Goal: Transaction & Acquisition: Purchase product/service

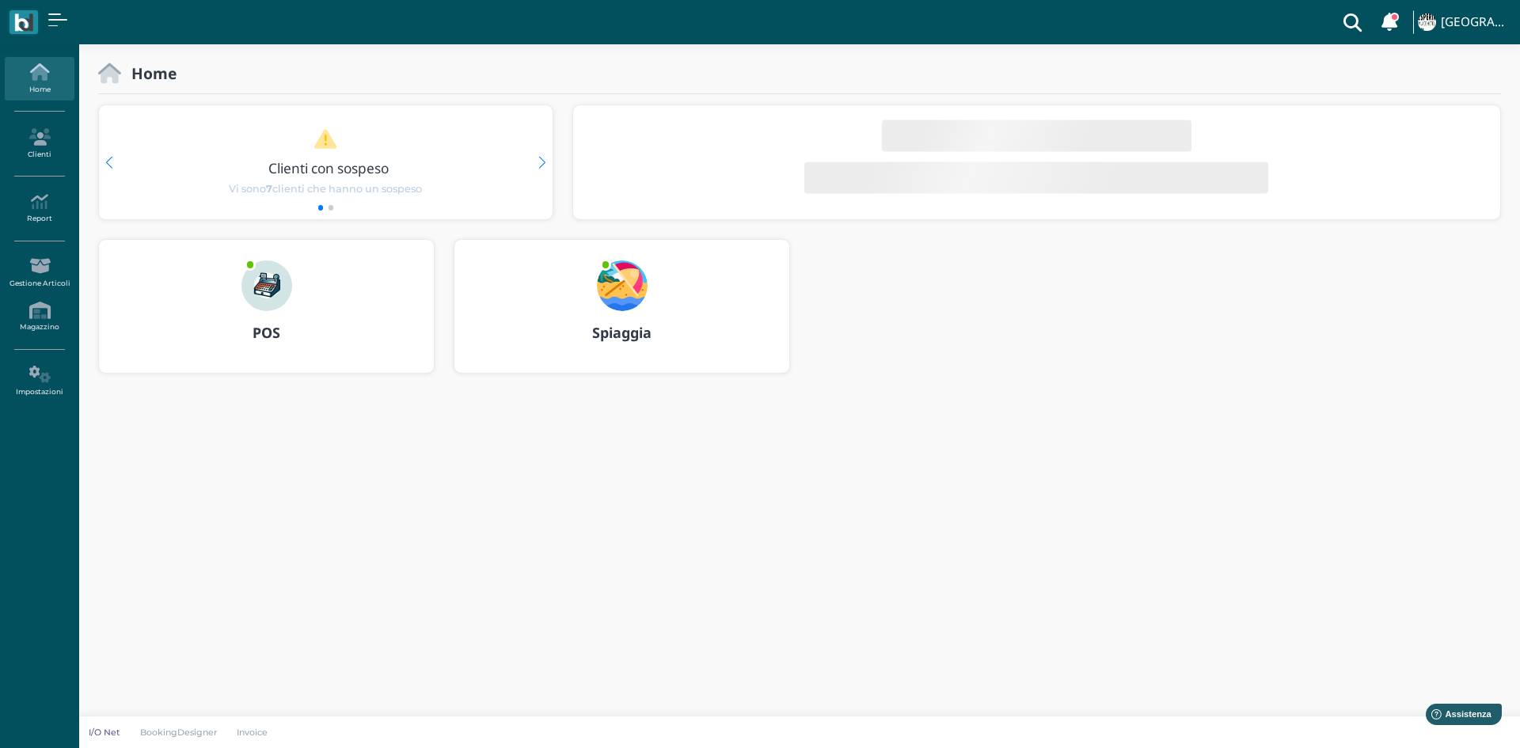
click at [273, 258] on div at bounding box center [267, 275] width 76 height 71
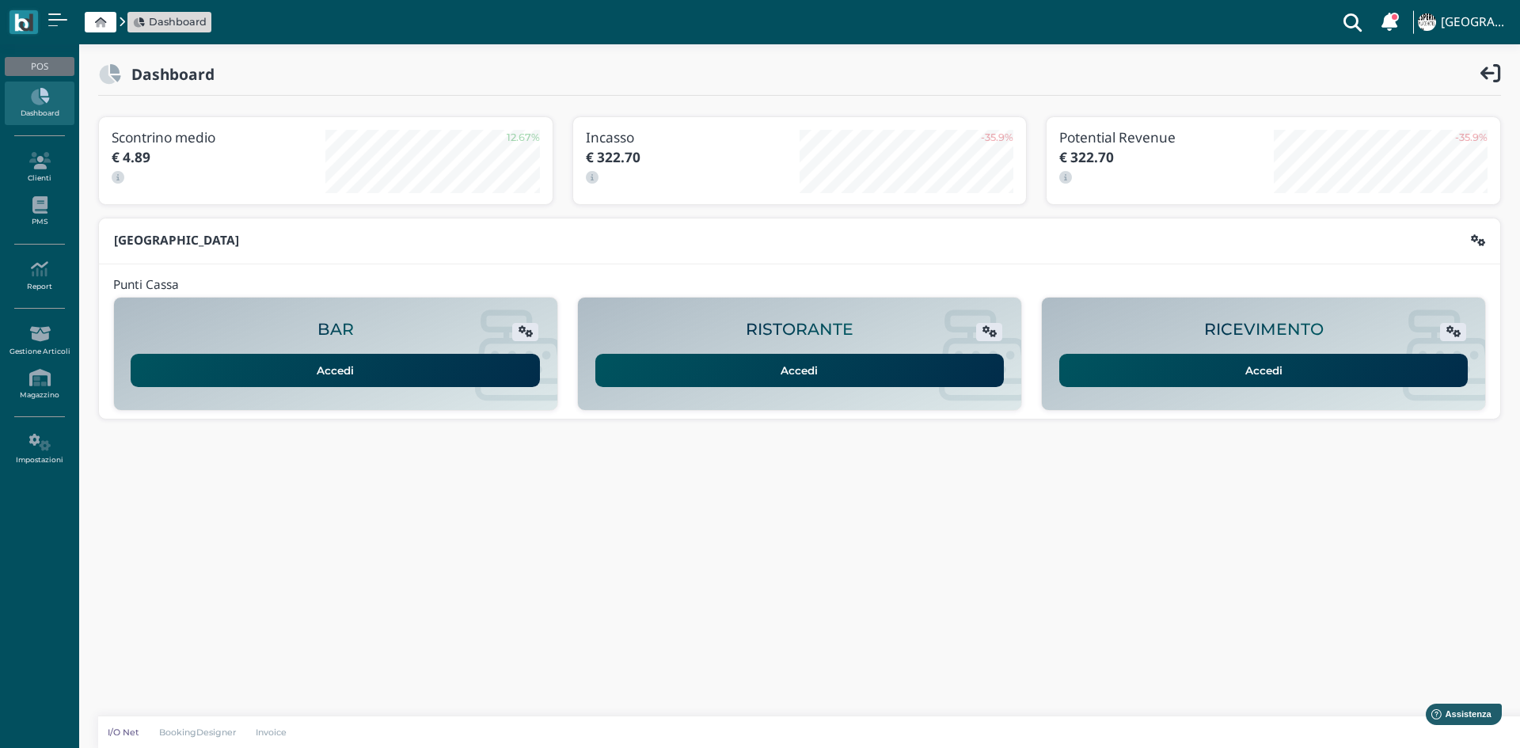
click at [1175, 388] on div "RICEVIMENTO Accedi" at bounding box center [1263, 353] width 443 height 95
click at [1174, 369] on link "Accedi" at bounding box center [1263, 370] width 409 height 33
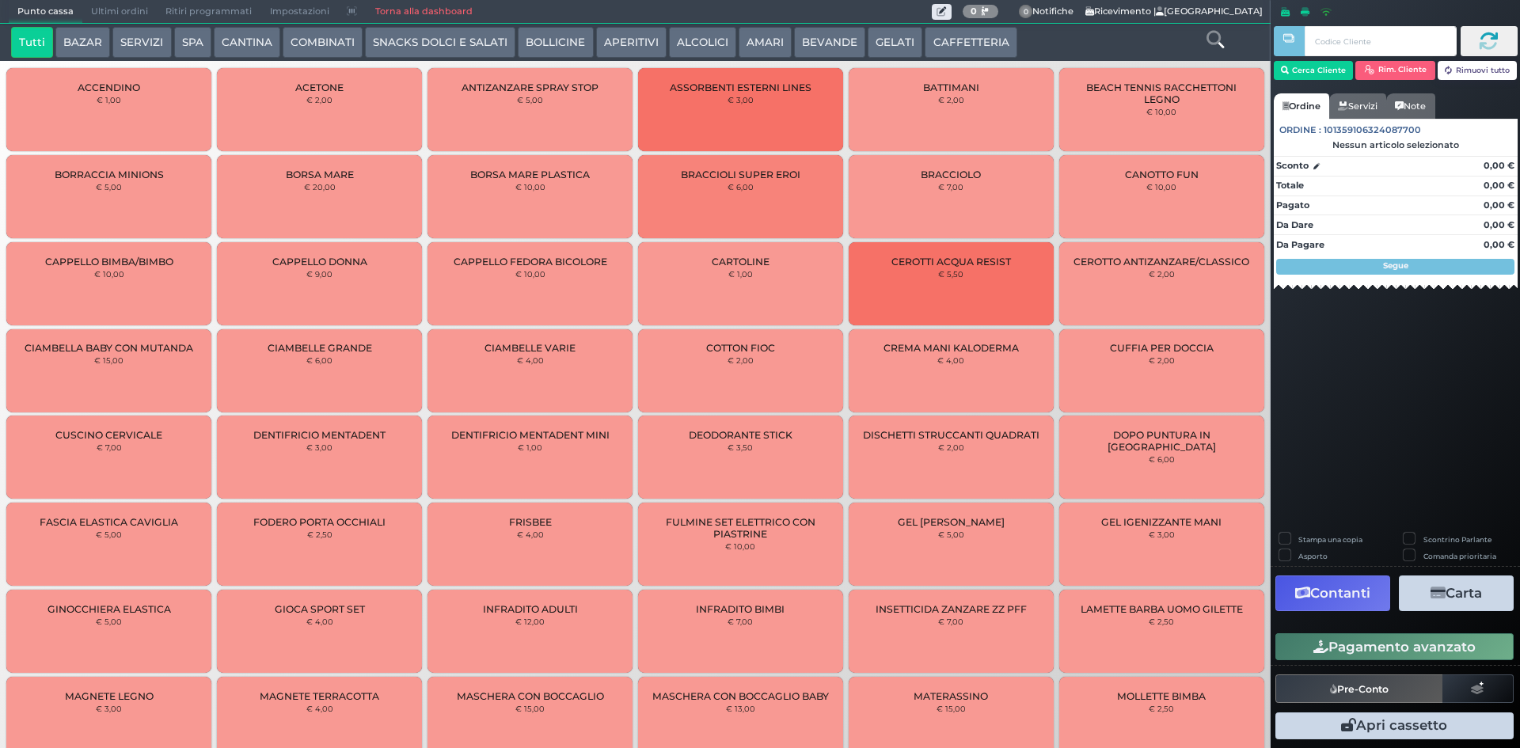
click at [801, 44] on button "BEVANDE" at bounding box center [829, 43] width 71 height 32
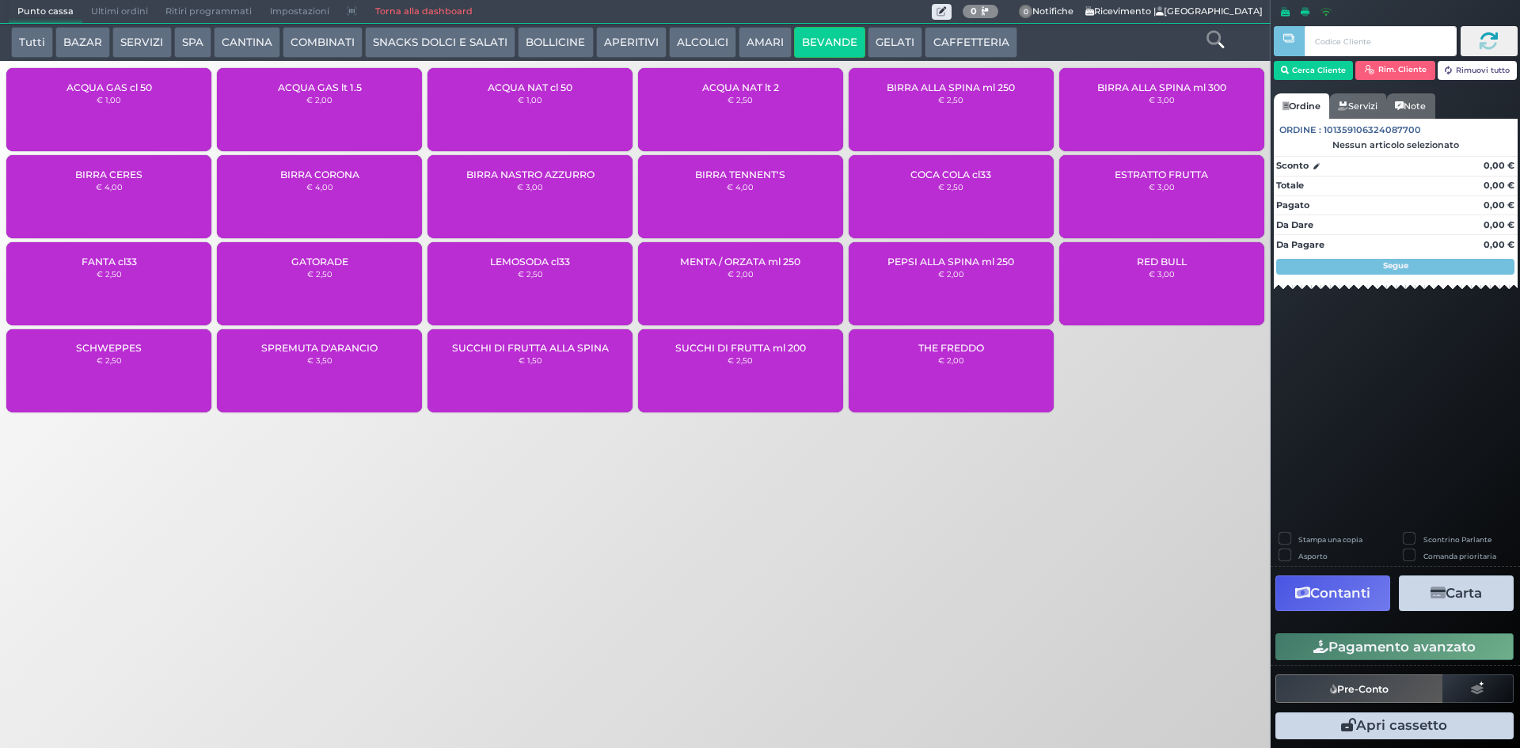
click at [583, 120] on div "ACQUA NAT cl 50 € 1,00" at bounding box center [530, 109] width 205 height 83
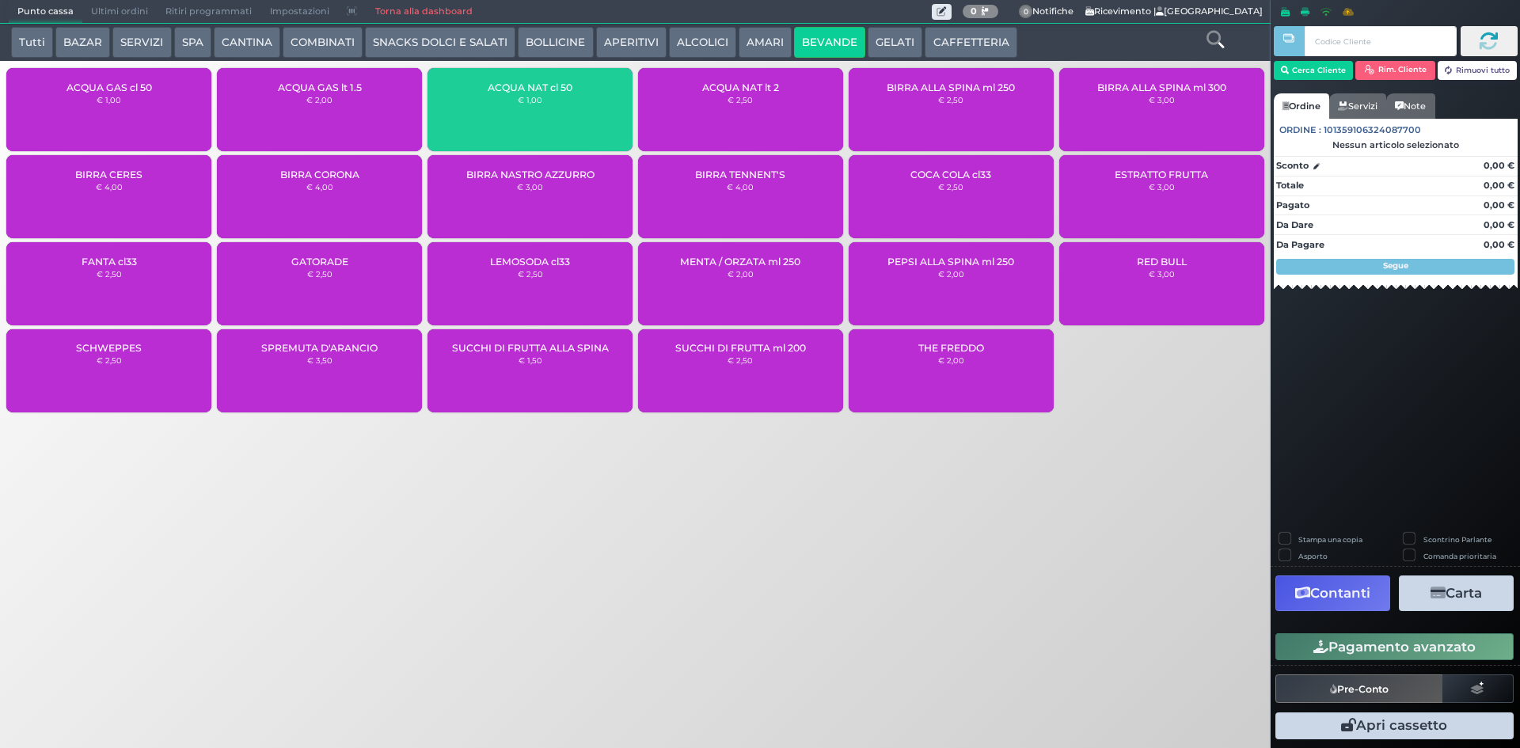
click at [583, 119] on div "ACQUA NAT cl 50 € 1,00" at bounding box center [530, 109] width 205 height 83
click at [583, 118] on div "ACQUA NAT cl 50 € 1,00" at bounding box center [530, 109] width 205 height 83
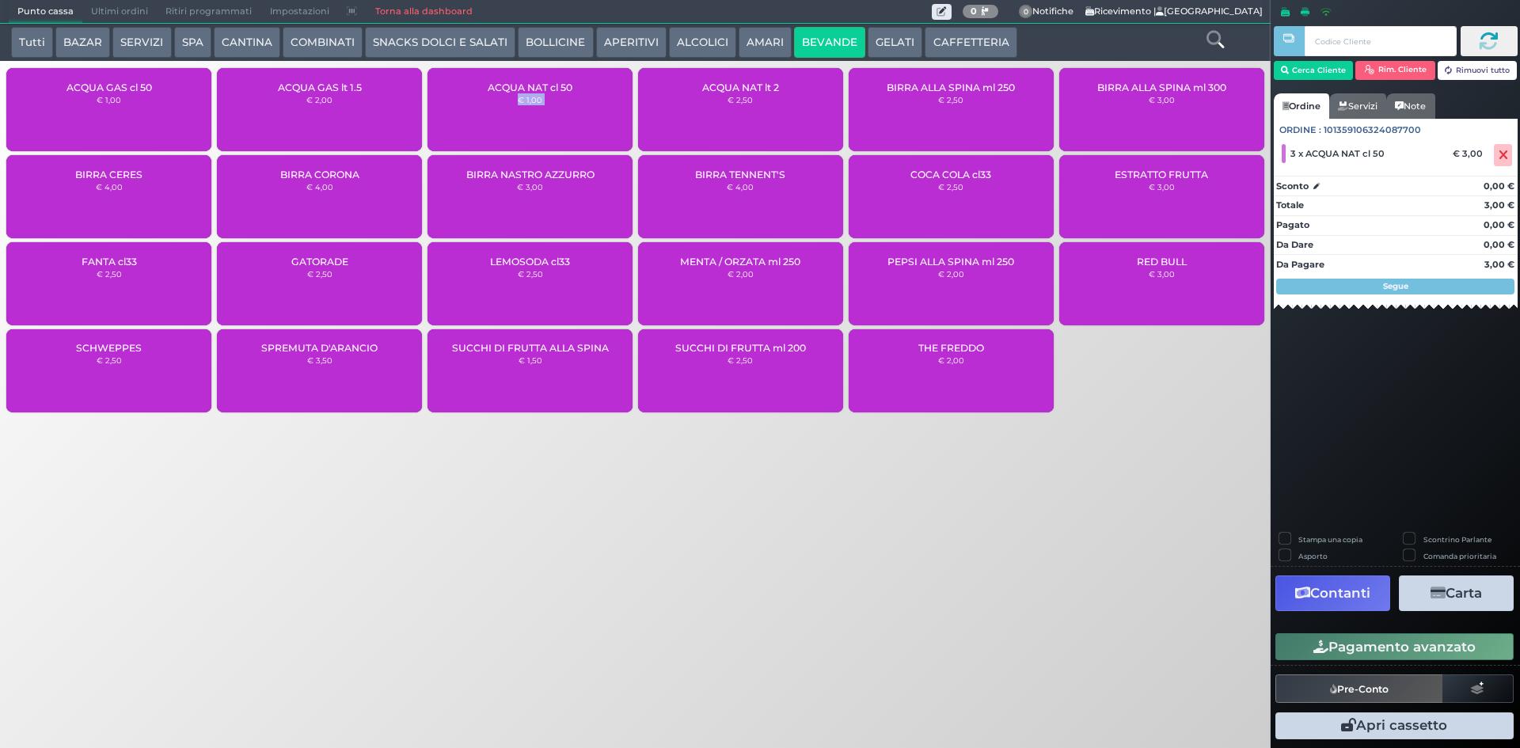
click at [1437, 651] on button "Pagamento avanzato" at bounding box center [1394, 646] width 238 height 27
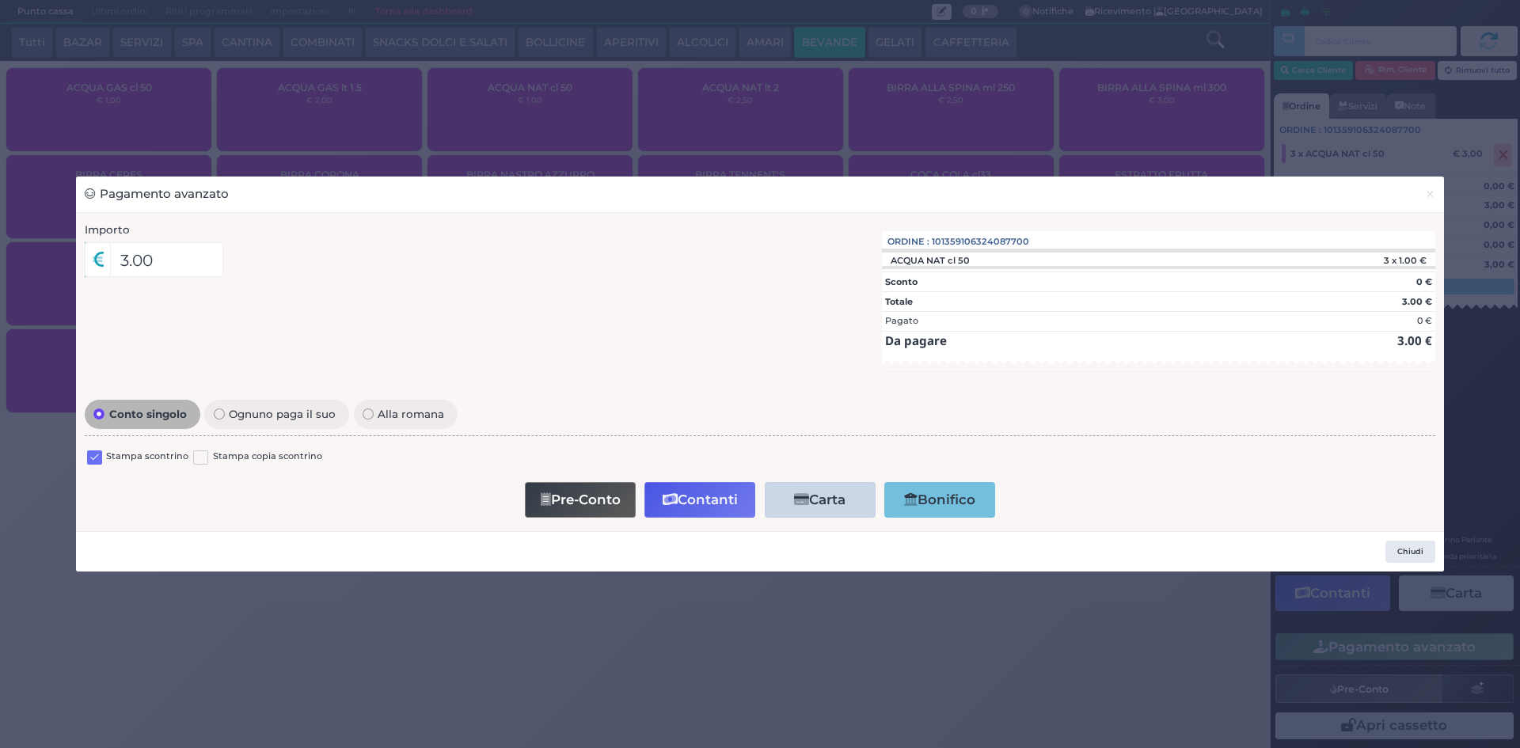
click at [90, 453] on label at bounding box center [94, 457] width 15 height 15
click at [0, 0] on input "checkbox" at bounding box center [0, 0] width 0 height 0
click at [693, 492] on button "Contanti" at bounding box center [699, 500] width 111 height 36
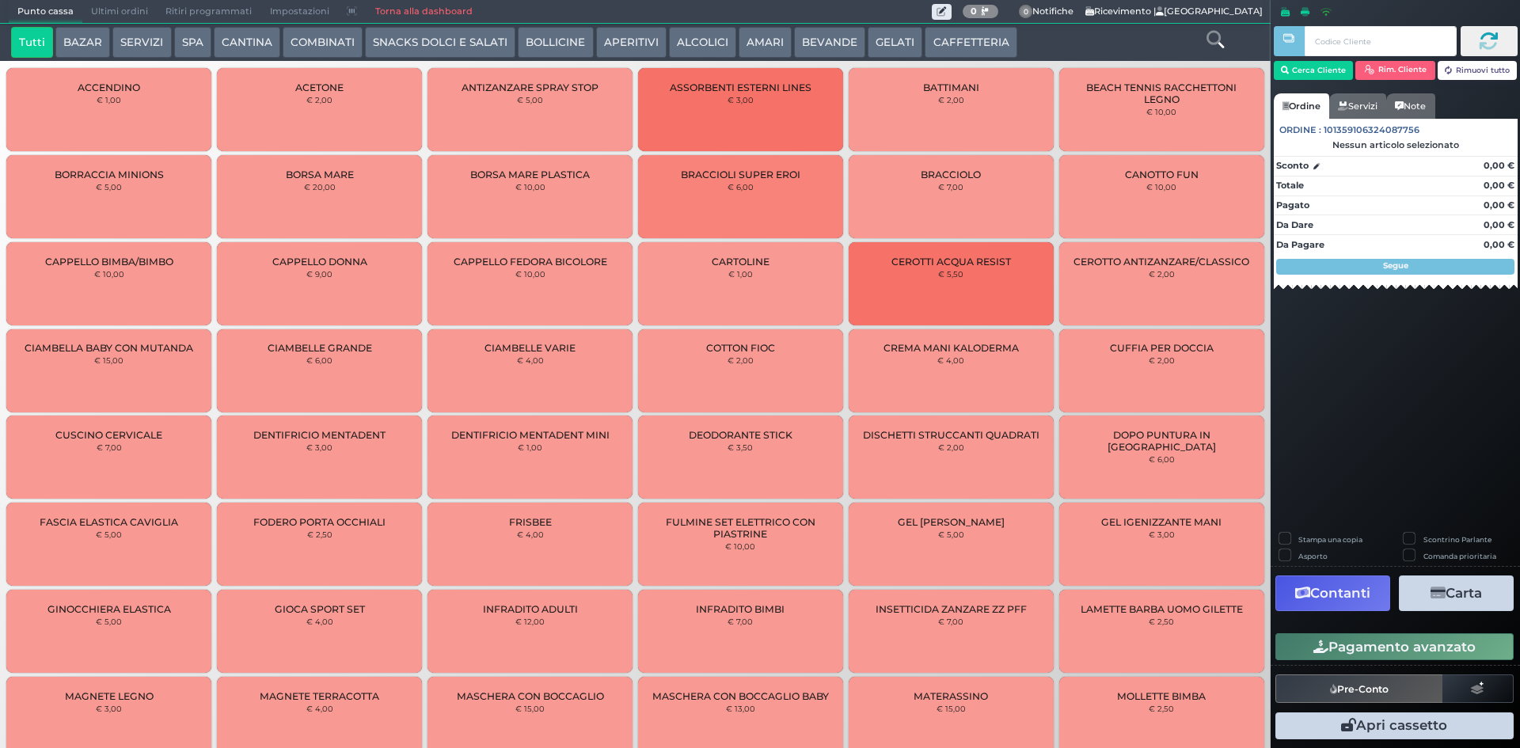
click at [942, 40] on button "CAFFETTERIA" at bounding box center [971, 43] width 92 height 32
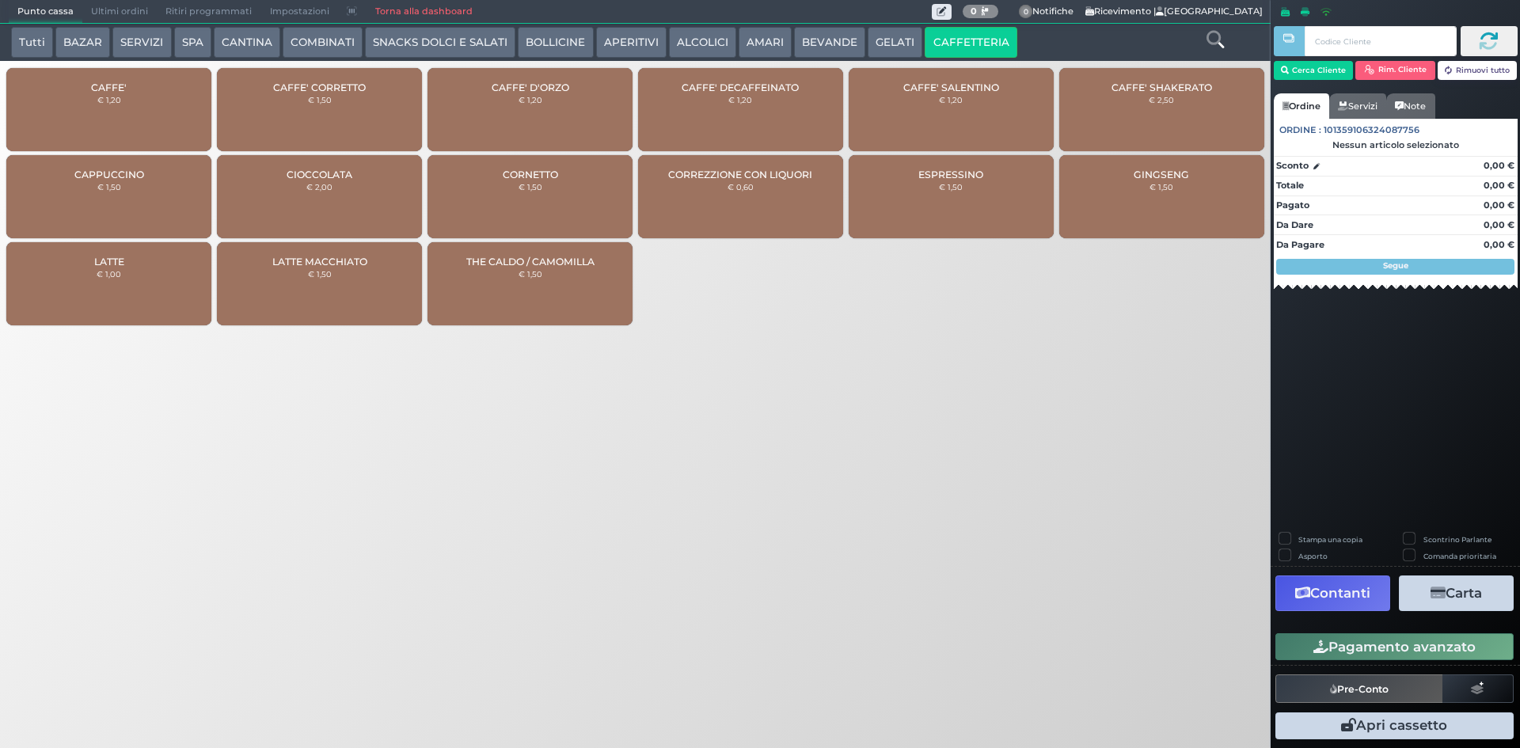
click at [57, 124] on div "CAFFE' € 1,20" at bounding box center [108, 109] width 205 height 83
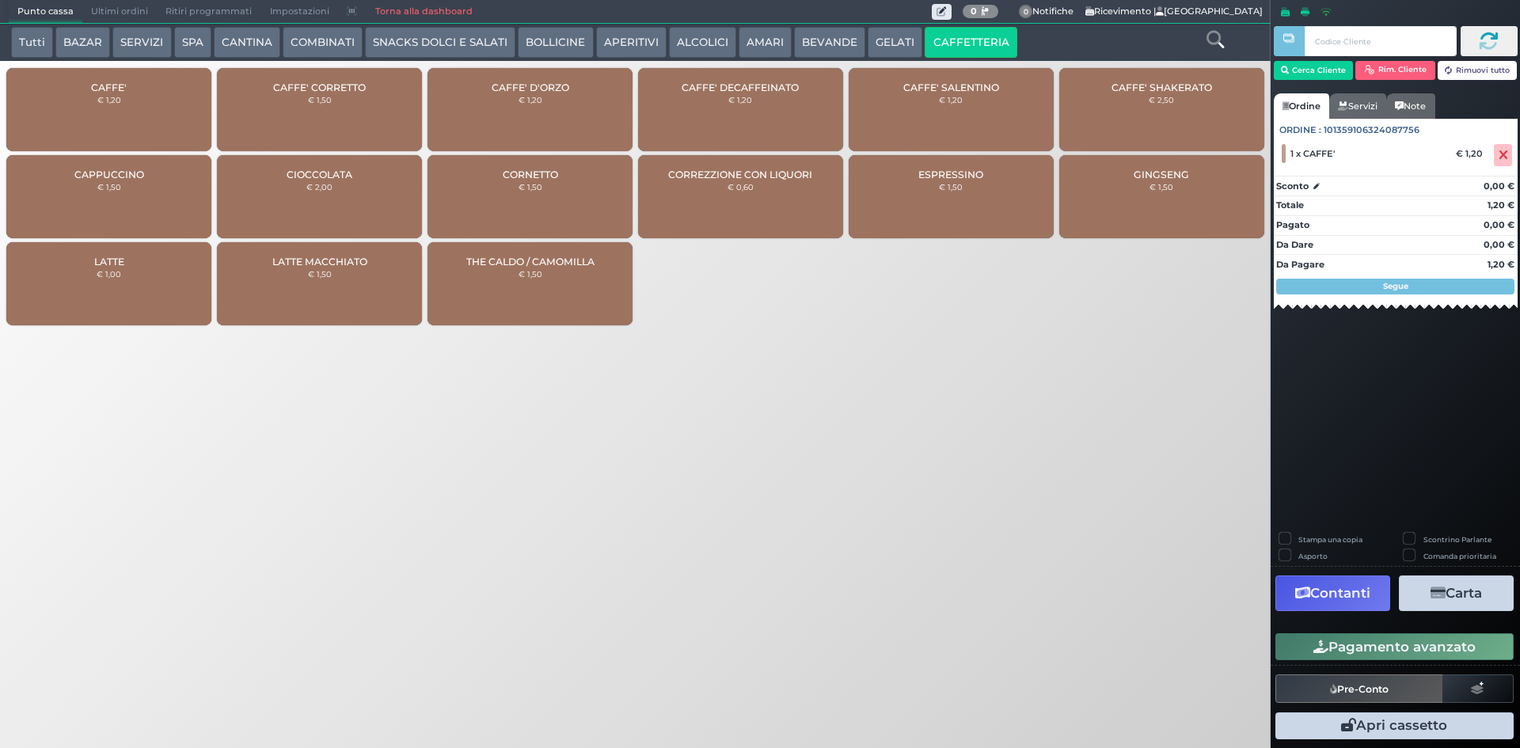
click at [1356, 654] on button "Pagamento avanzato" at bounding box center [1394, 646] width 238 height 27
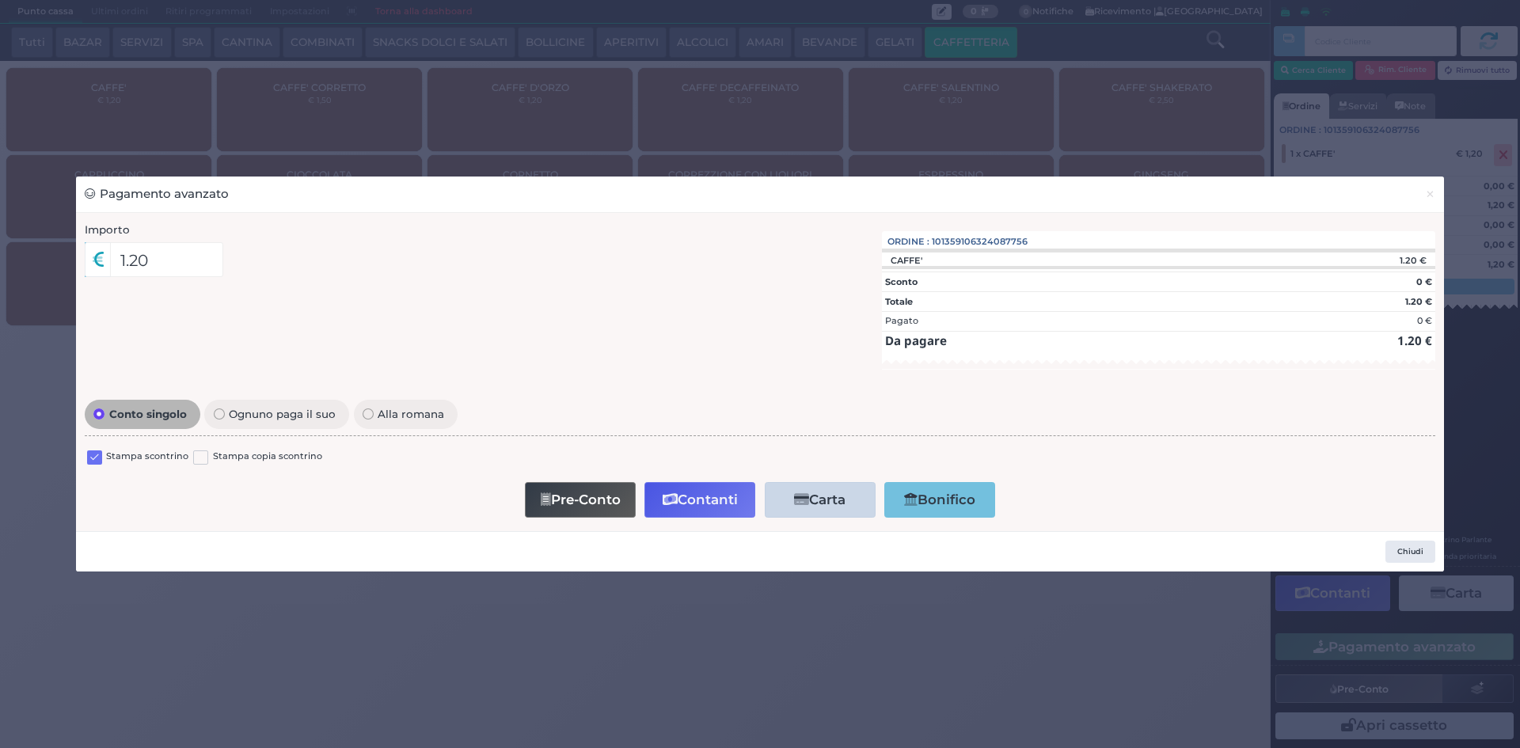
click at [99, 458] on label at bounding box center [94, 457] width 15 height 15
click at [0, 0] on input "checkbox" at bounding box center [0, 0] width 0 height 0
click at [727, 510] on button "Contanti" at bounding box center [699, 500] width 111 height 36
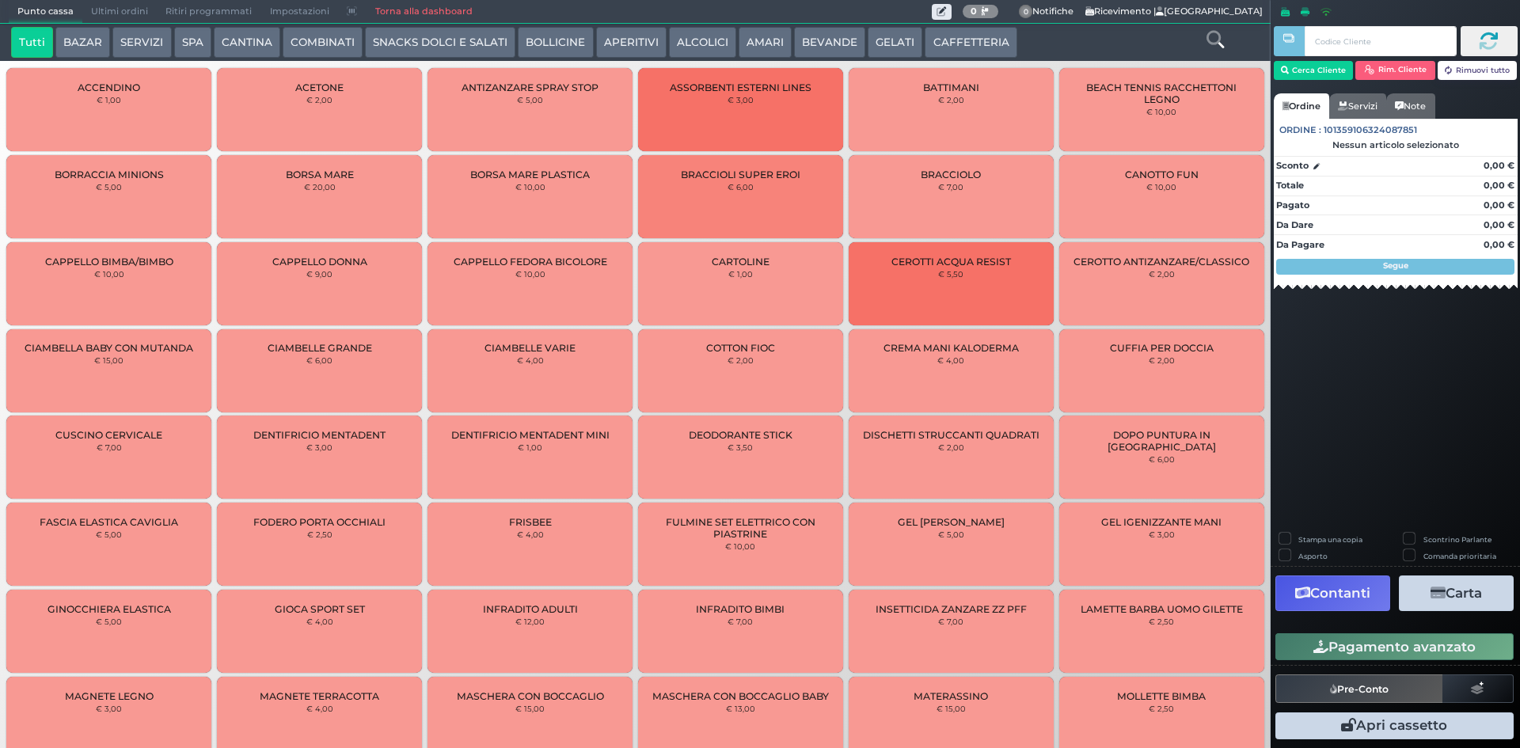
click at [127, 6] on span "Ultimi ordini" at bounding box center [119, 12] width 74 height 22
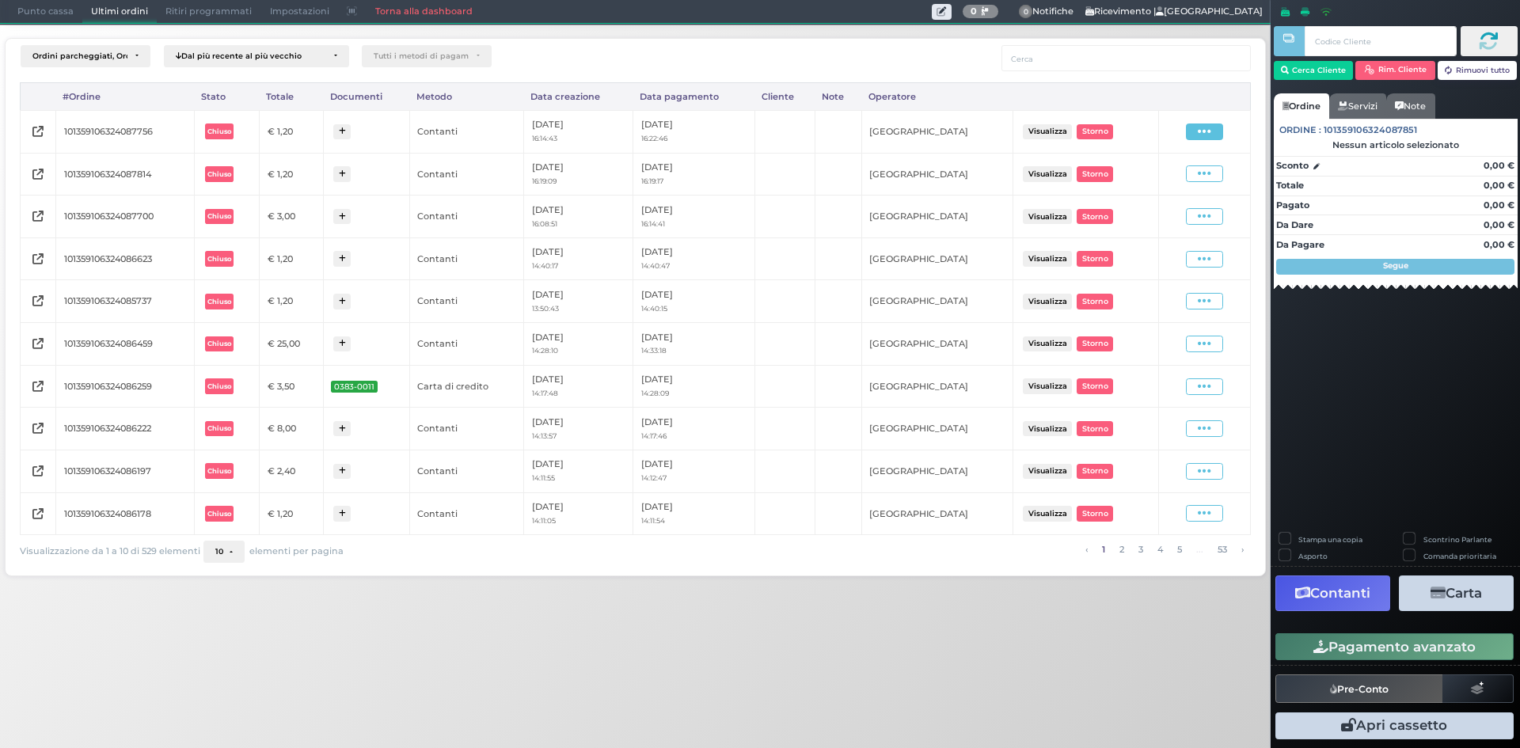
click at [1208, 139] on span at bounding box center [1204, 132] width 37 height 17
click at [1154, 183] on span "Ristampa Pre-Conto" at bounding box center [1167, 177] width 65 height 27
click at [46, 16] on span "Punto cassa" at bounding box center [46, 12] width 74 height 22
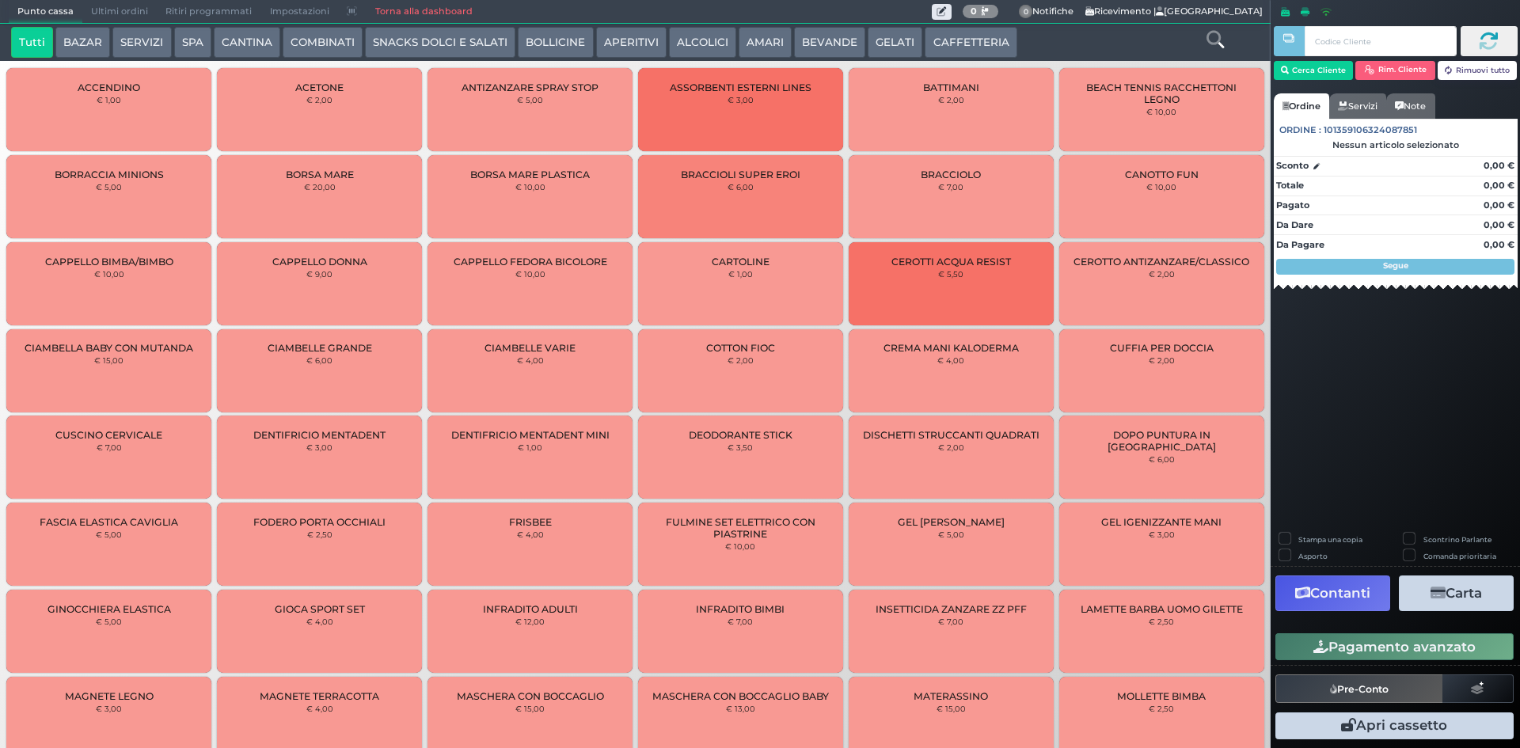
click at [467, 49] on button "SNACKS DOLCI E SALATI" at bounding box center [440, 43] width 150 height 32
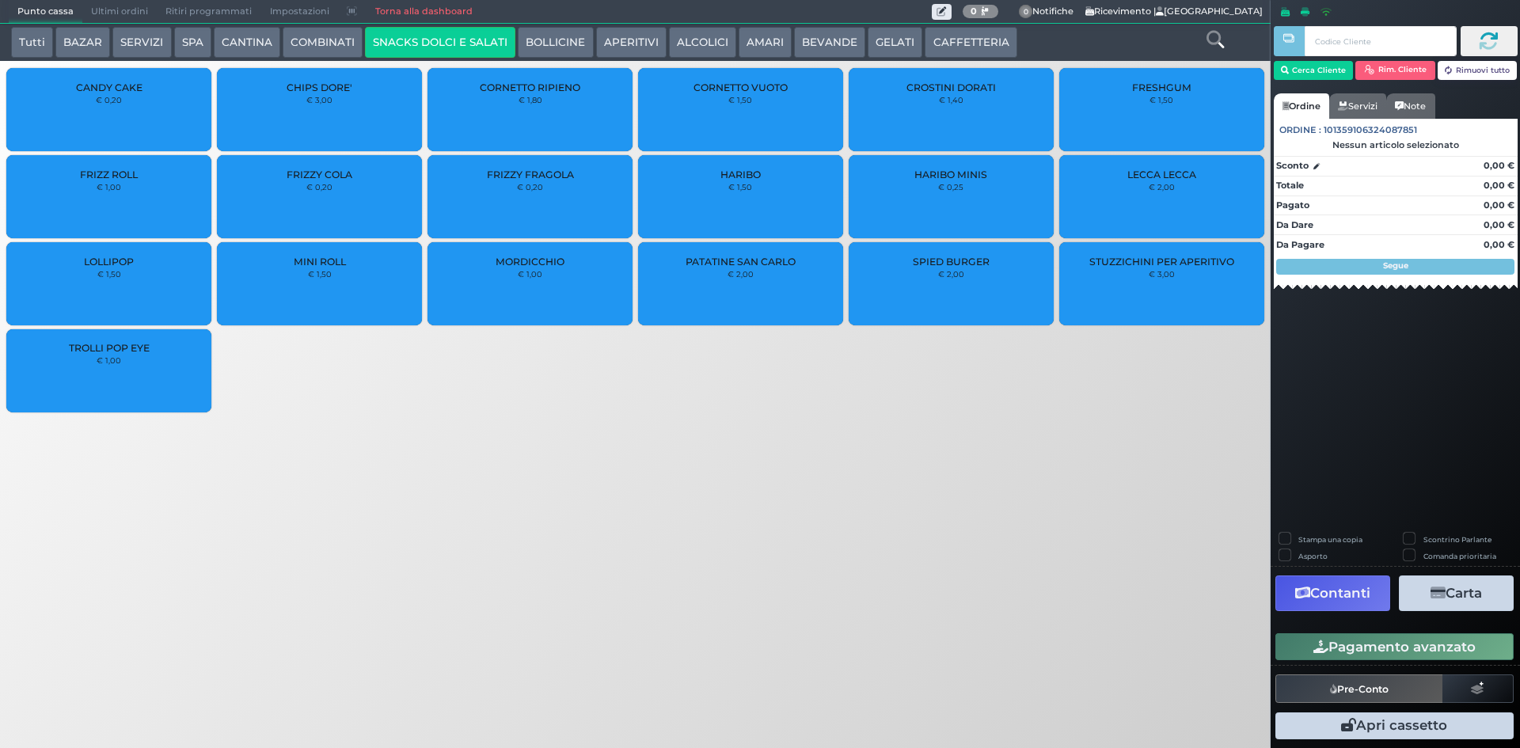
click at [362, 95] on div "CHIPS DORE' € 3,00" at bounding box center [319, 109] width 205 height 83
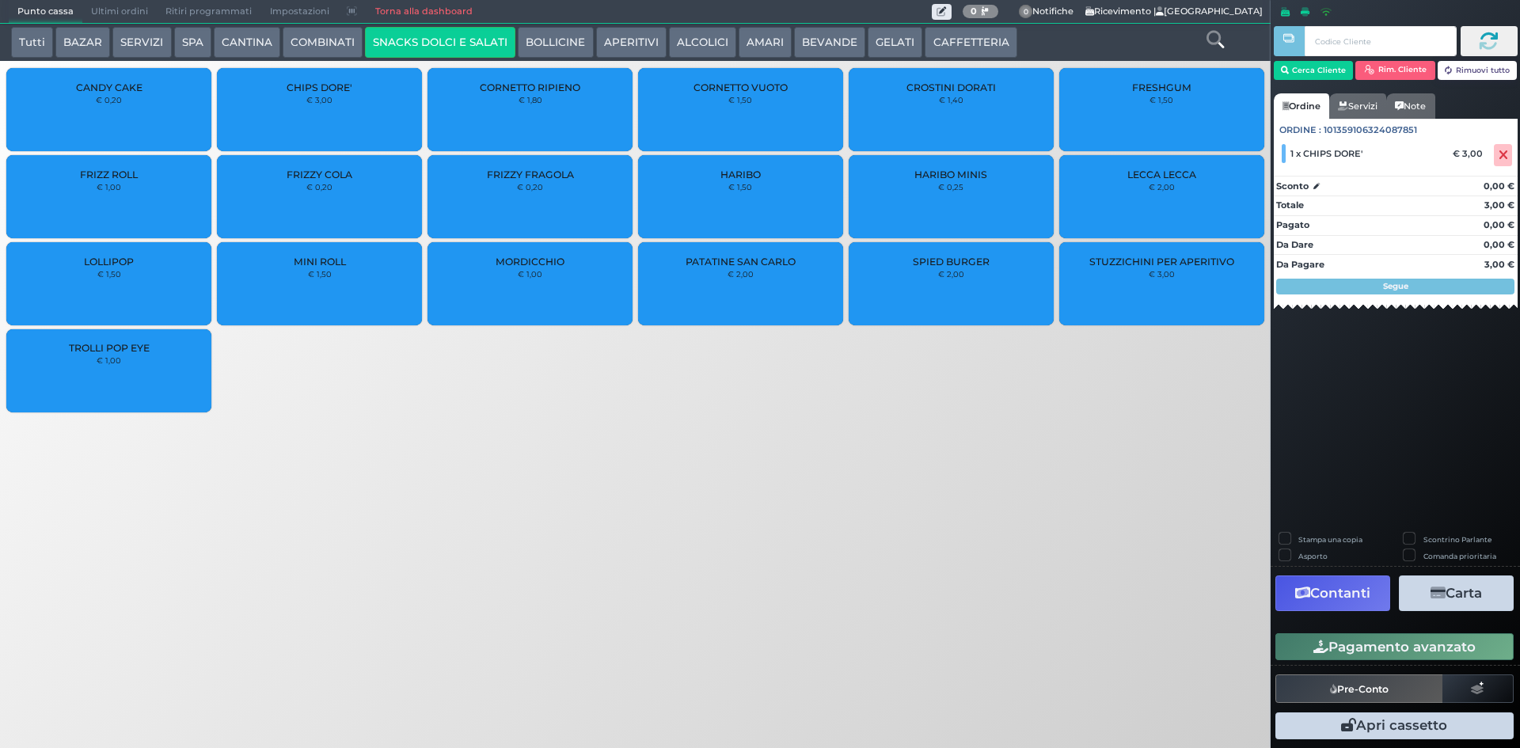
click at [1439, 656] on button "Pagamento avanzato" at bounding box center [1394, 646] width 238 height 27
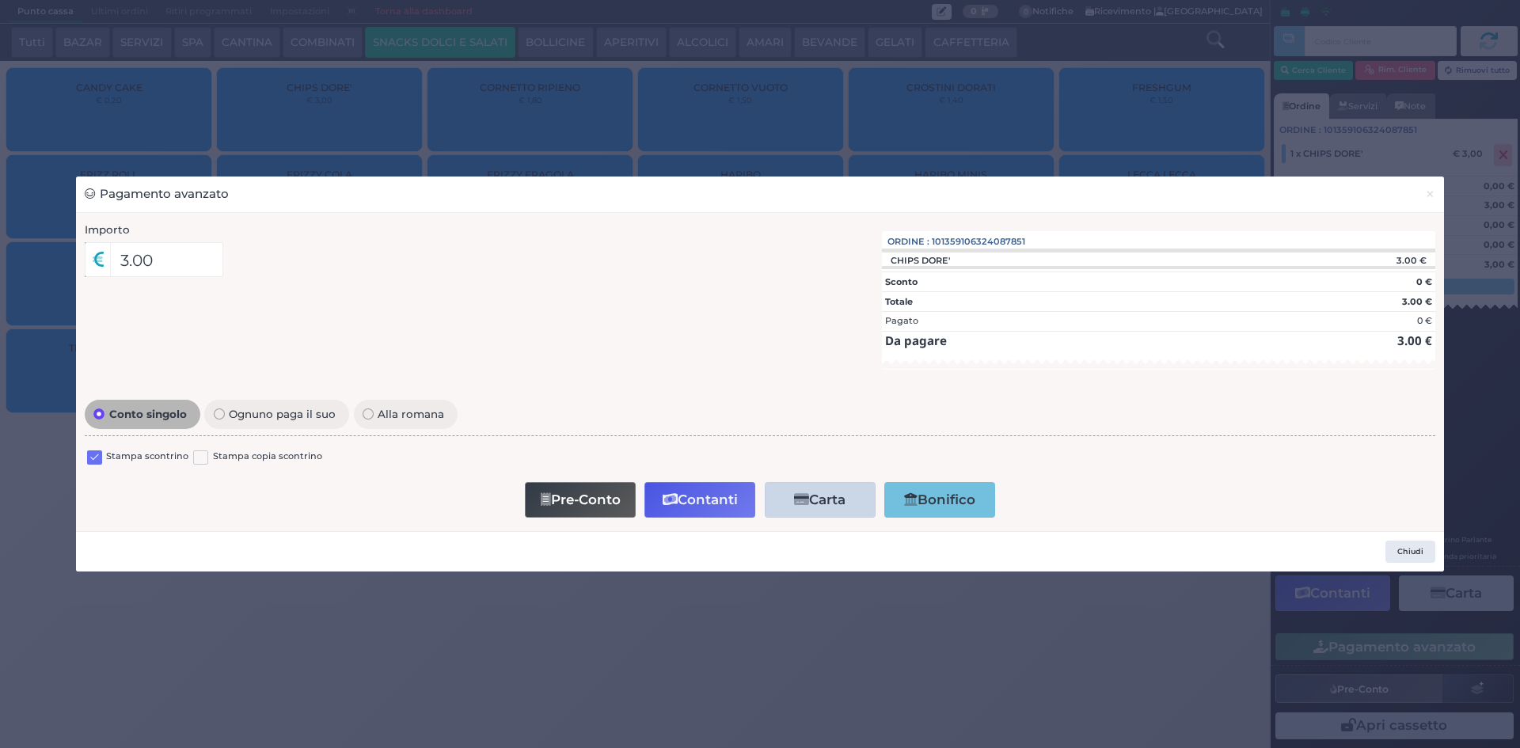
click at [97, 454] on label at bounding box center [94, 457] width 15 height 15
click at [0, 0] on input "checkbox" at bounding box center [0, 0] width 0 height 0
click at [724, 508] on button "Contanti" at bounding box center [699, 500] width 111 height 36
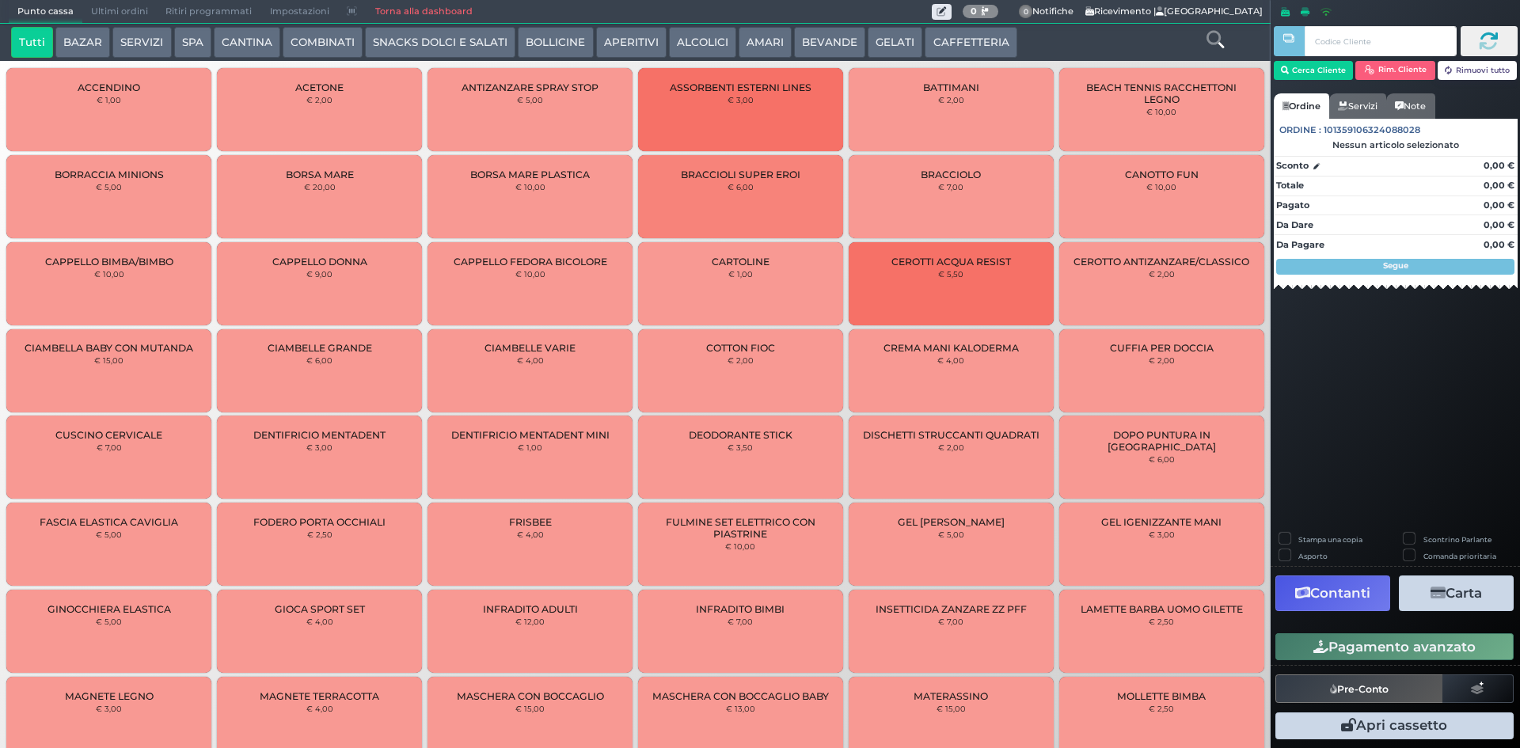
drag, startPoint x: 128, startPoint y: 13, endPoint x: 145, endPoint y: 26, distance: 20.9
click at [128, 14] on span "Ultimi ordini" at bounding box center [119, 12] width 74 height 22
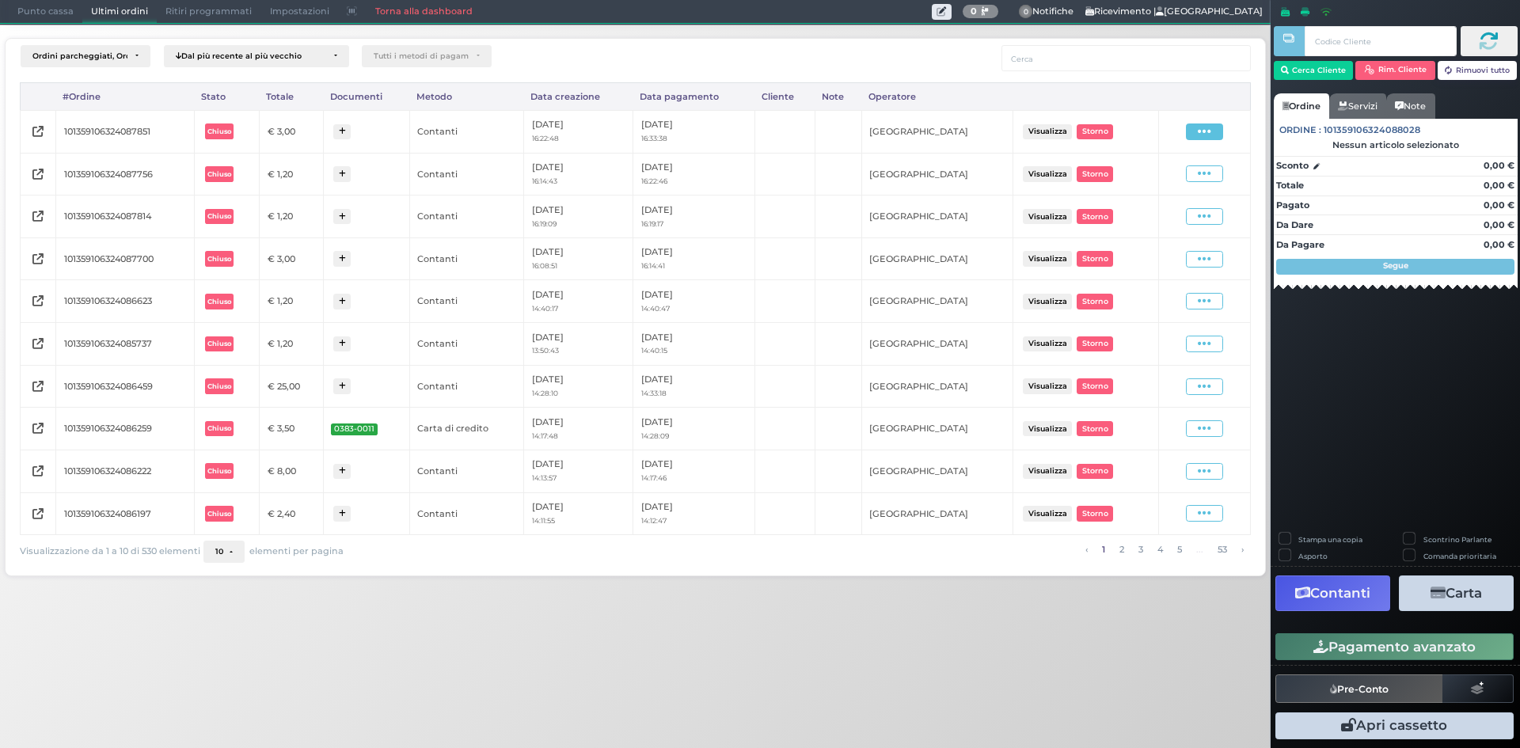
click at [1211, 138] on icon at bounding box center [1204, 131] width 13 height 15
click at [1174, 173] on span "Ristampa Pre-Conto" at bounding box center [1167, 177] width 65 height 27
click at [52, 11] on span "Punto cassa" at bounding box center [46, 12] width 74 height 22
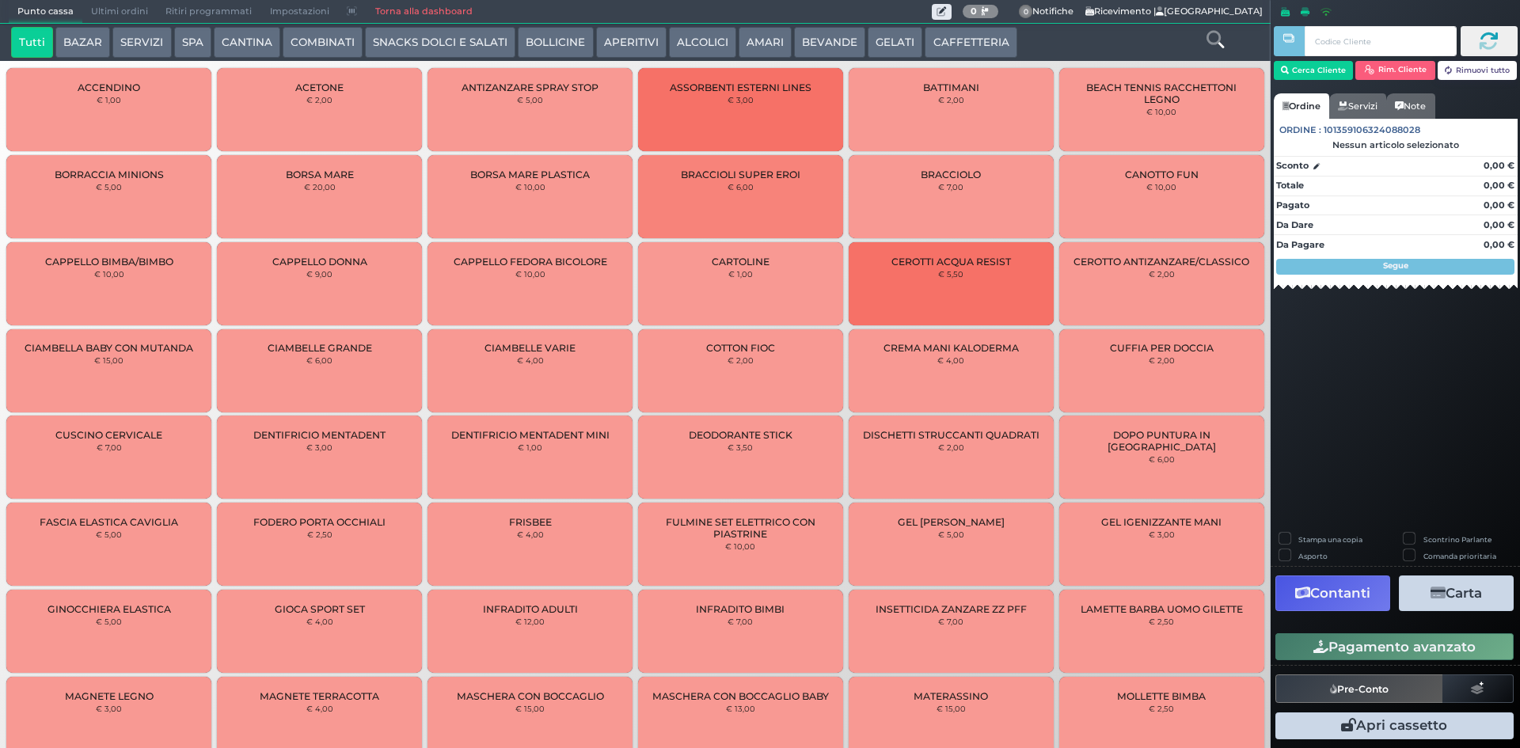
click at [967, 47] on button "CAFFETTERIA" at bounding box center [971, 43] width 92 height 32
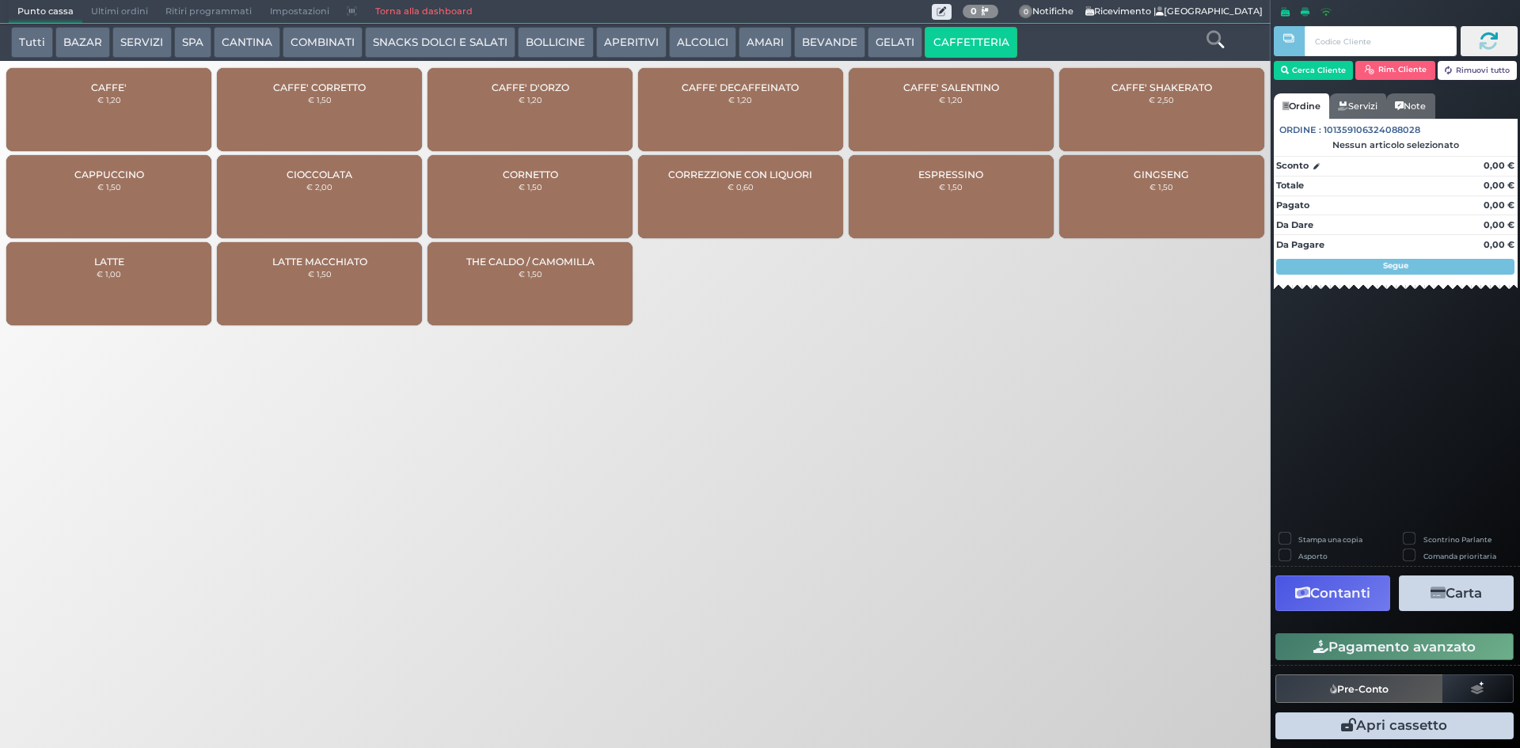
drag, startPoint x: 154, startPoint y: 122, endPoint x: 165, endPoint y: 118, distance: 11.0
click at [154, 121] on div "CAFFE' € 1,20" at bounding box center [108, 109] width 205 height 83
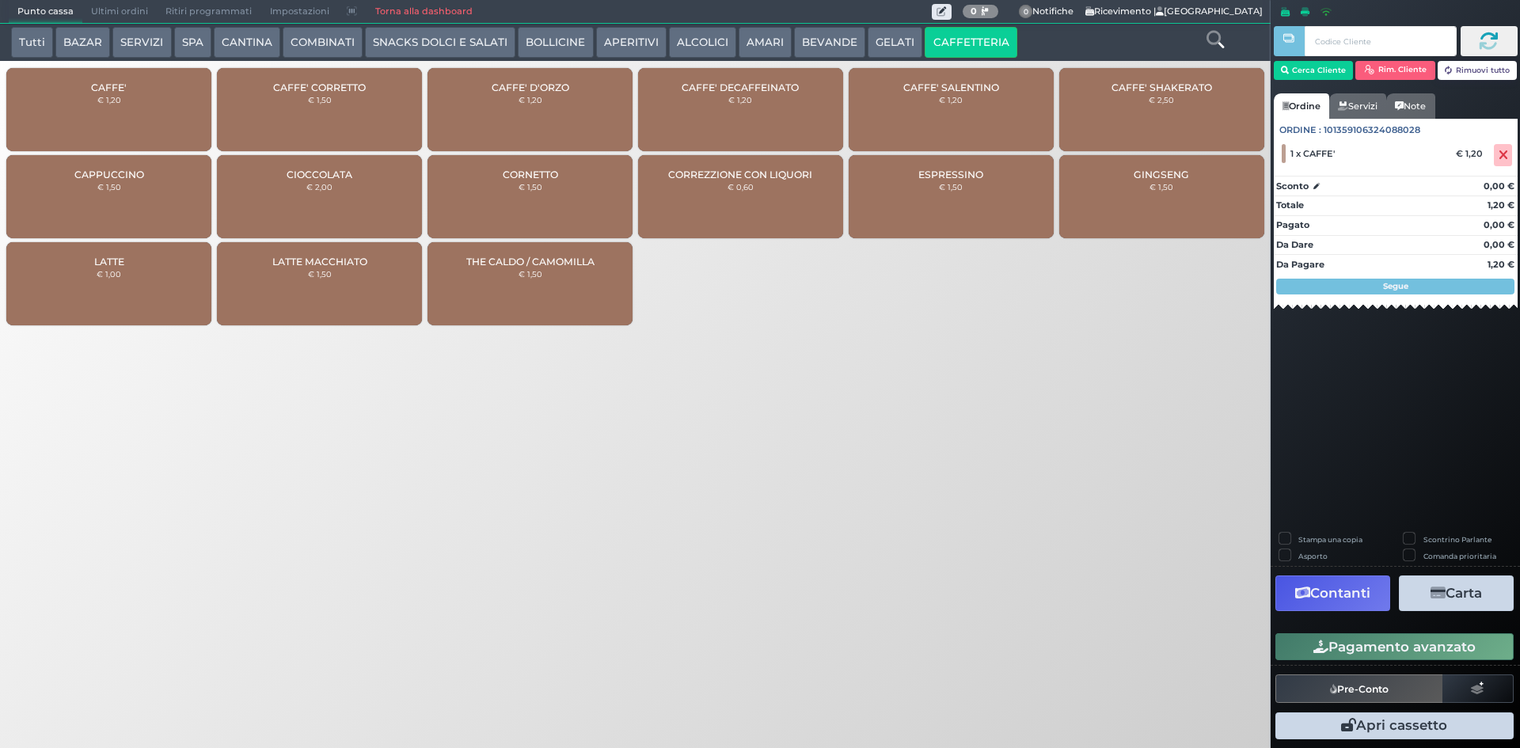
click at [727, 126] on div "CAFFE' DECAFFEINATO € 1,20" at bounding box center [740, 109] width 205 height 83
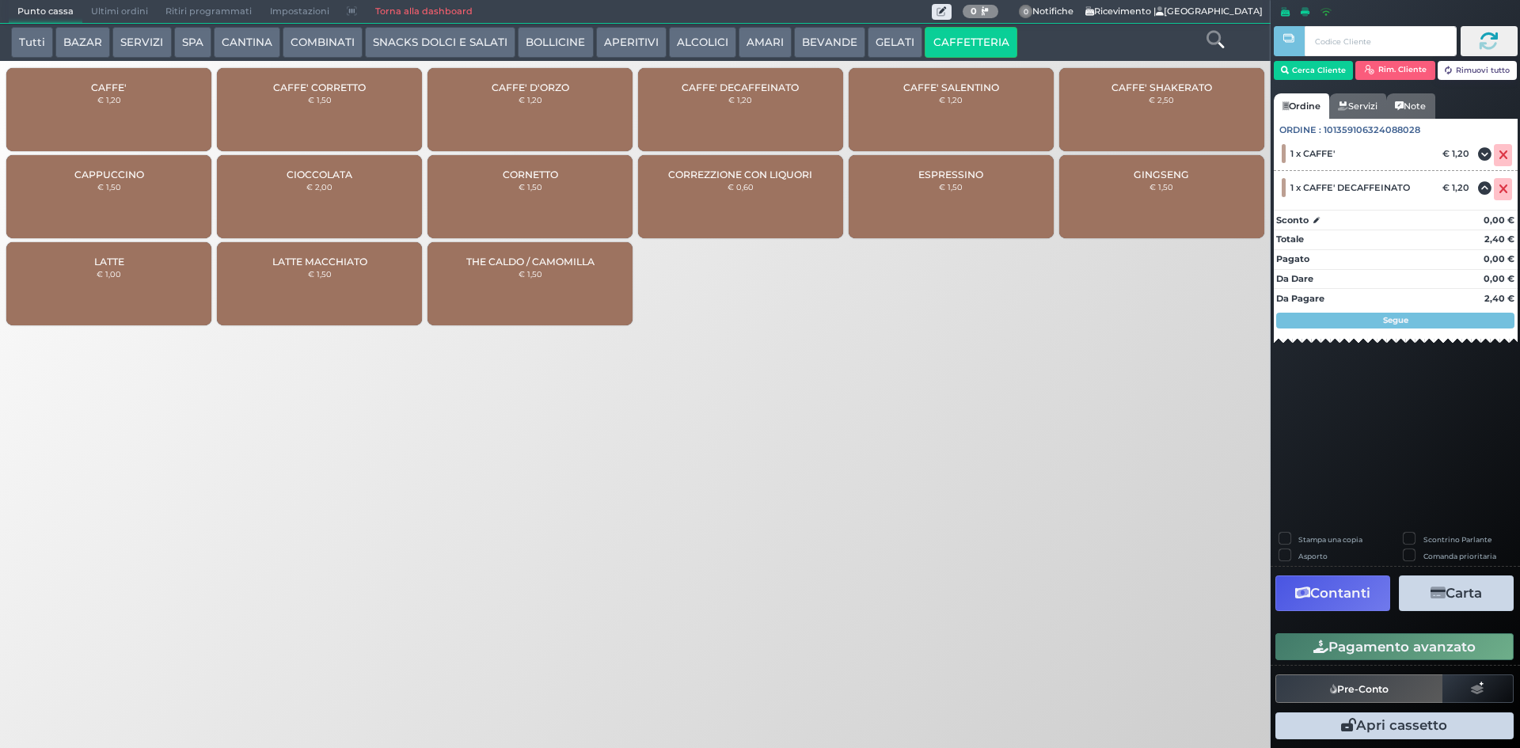
click at [1395, 657] on button "Pagamento avanzato" at bounding box center [1394, 646] width 238 height 27
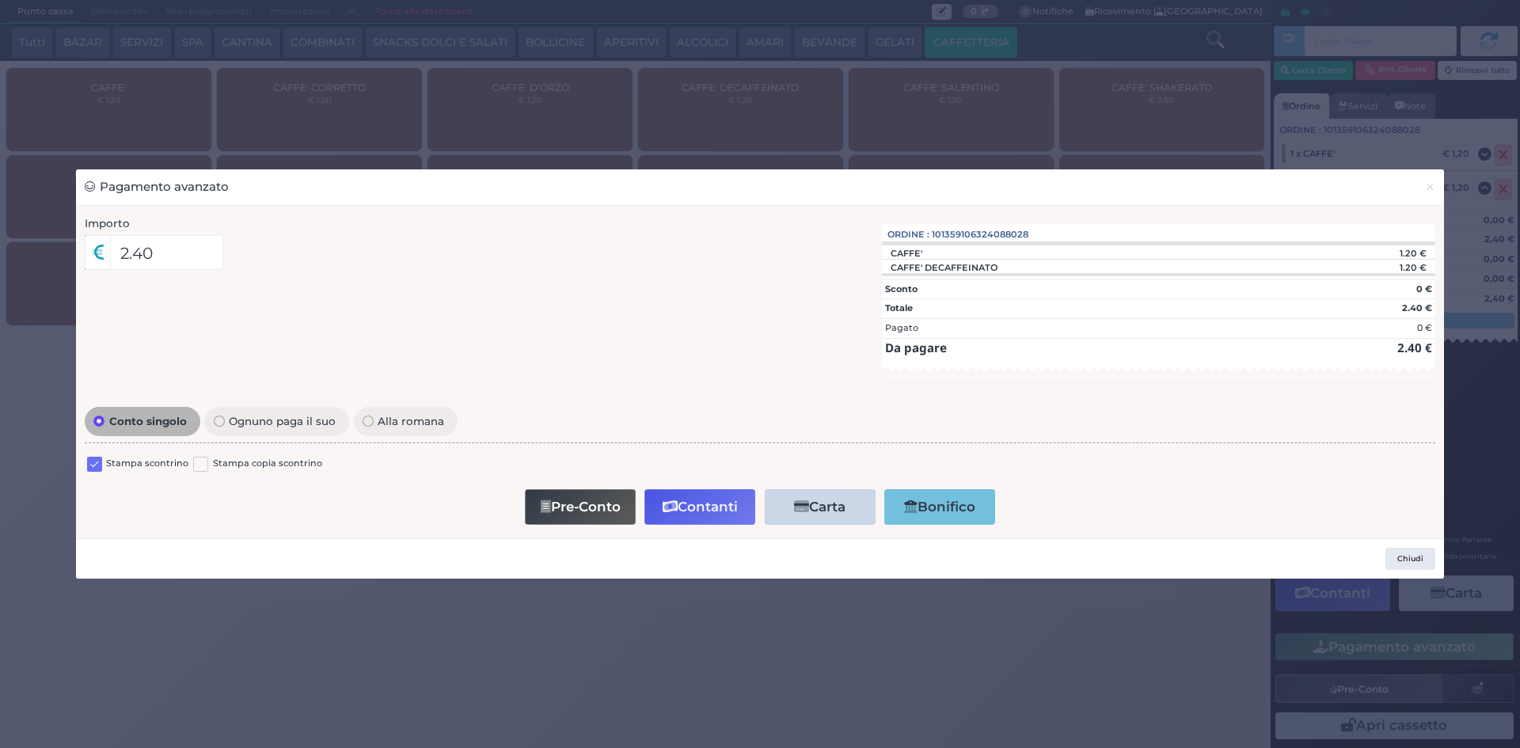
click at [87, 458] on label at bounding box center [94, 464] width 15 height 15
click at [0, 0] on input "checkbox" at bounding box center [0, 0] width 0 height 0
click at [705, 515] on button "Contanti" at bounding box center [699, 507] width 111 height 36
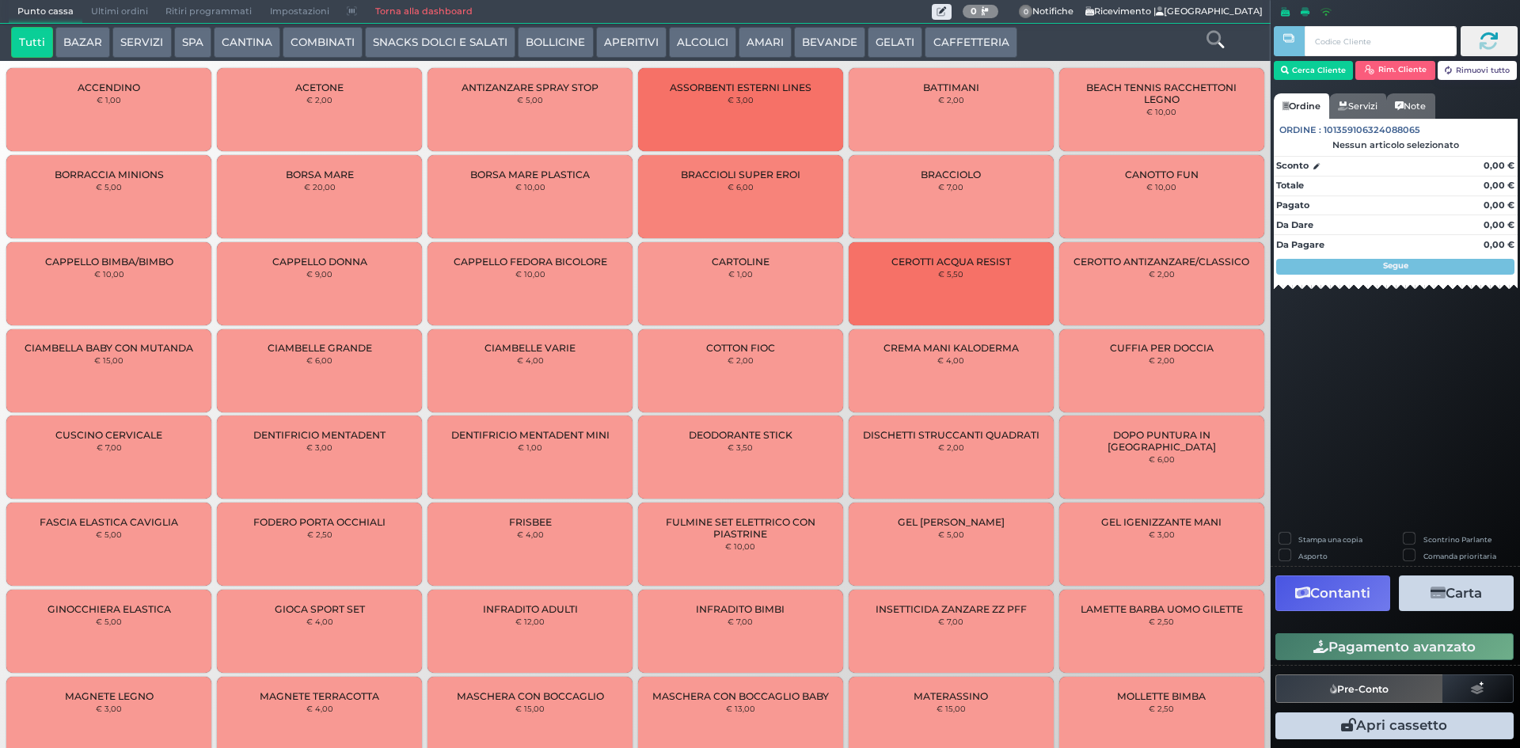
click at [100, 10] on span "Ultimi ordini" at bounding box center [119, 12] width 74 height 22
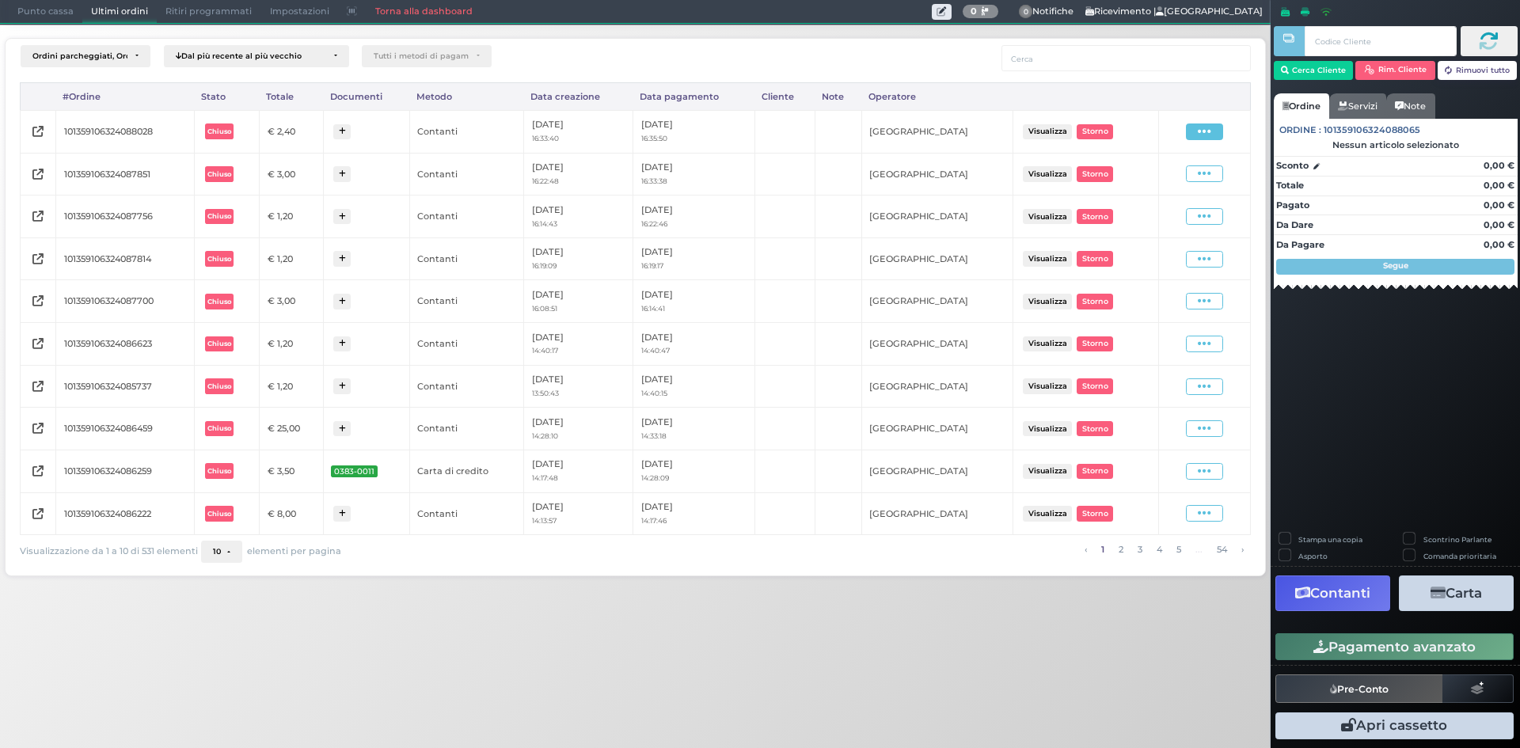
click at [1209, 136] on icon at bounding box center [1204, 131] width 13 height 15
click at [1152, 174] on span "Ristampa Pre-Conto" at bounding box center [1167, 177] width 65 height 27
click at [45, 5] on span "Punto cassa" at bounding box center [46, 12] width 74 height 22
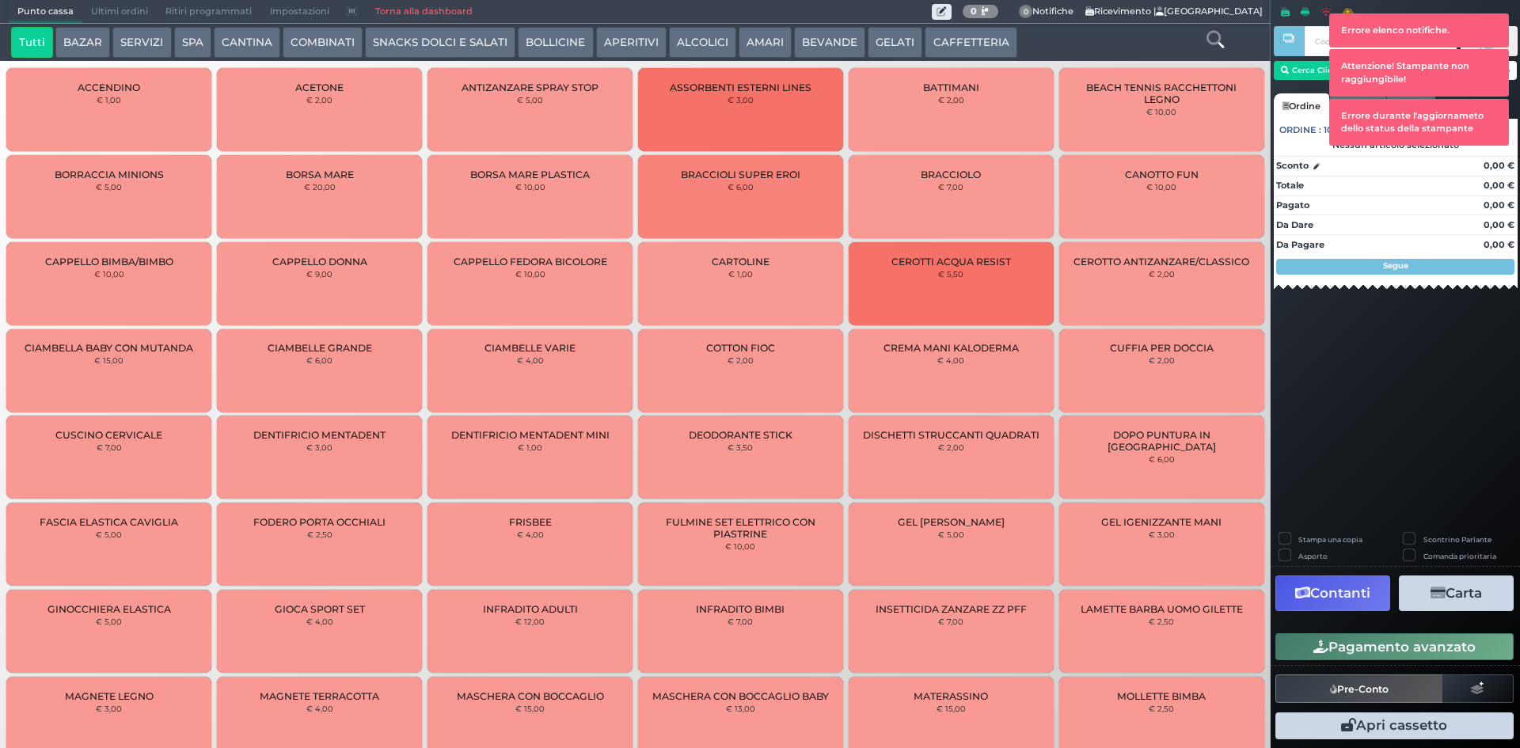
click at [812, 36] on button "BEVANDE" at bounding box center [829, 43] width 71 height 32
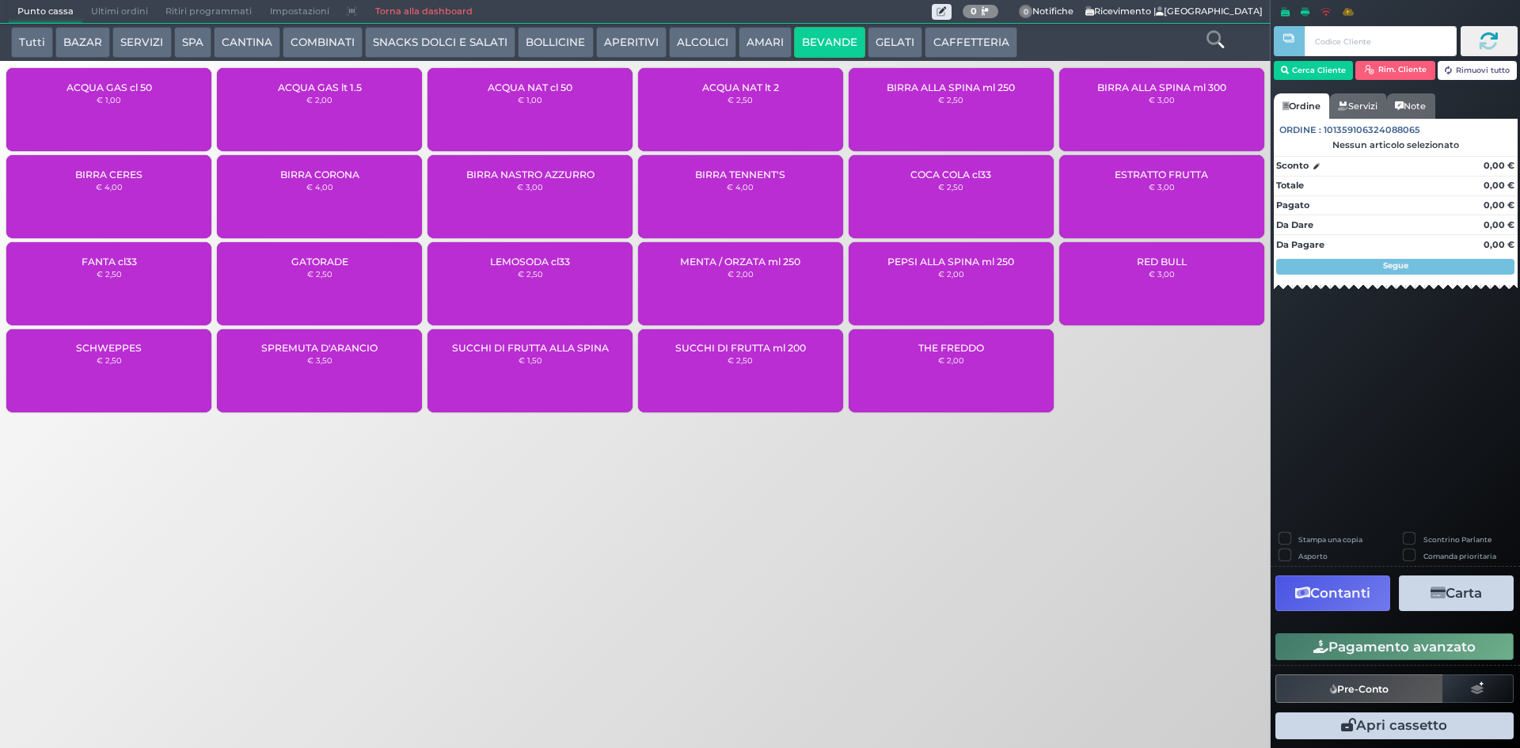
click at [545, 86] on span "ACQUA NAT cl 50" at bounding box center [530, 88] width 85 height 12
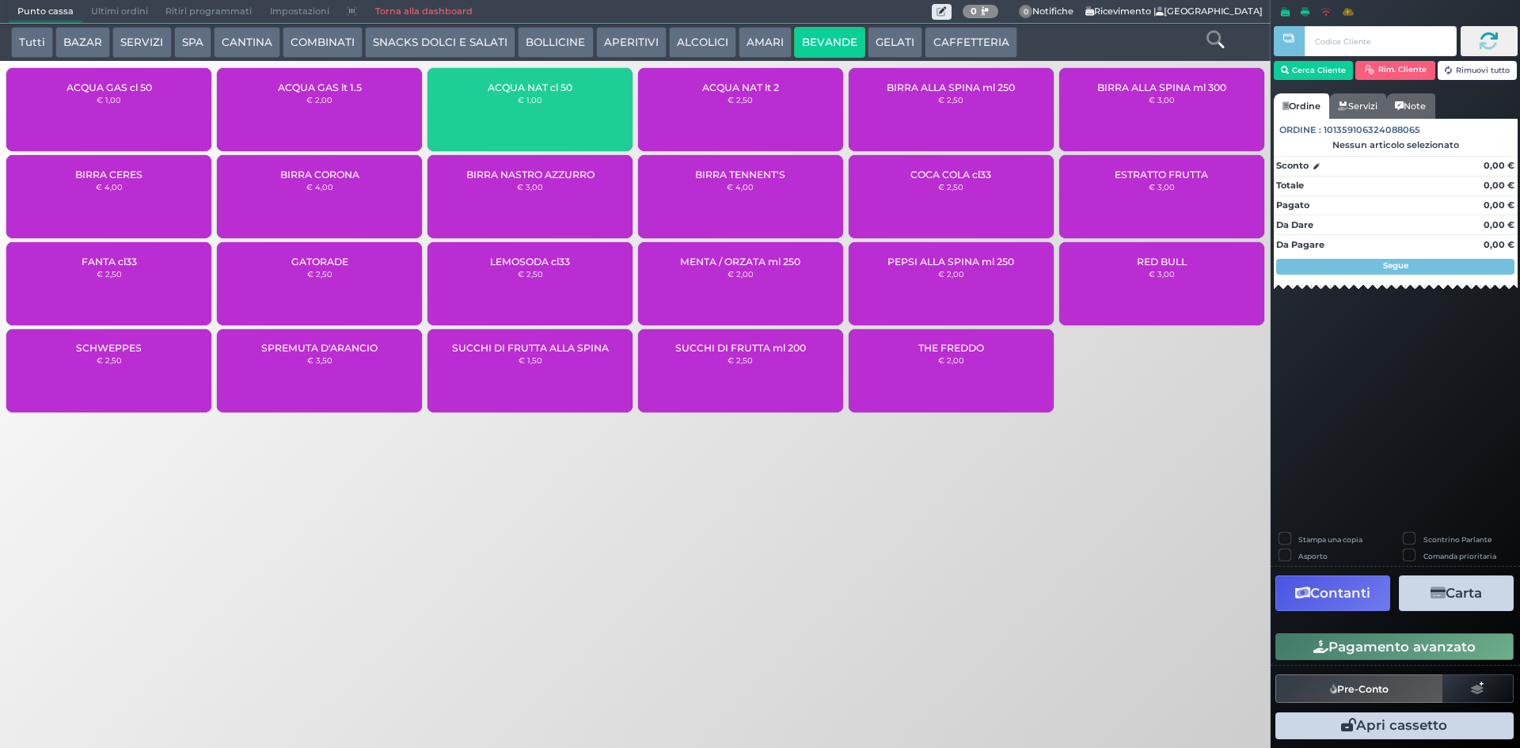
click at [1400, 641] on button "Pagamento avanzato" at bounding box center [1394, 646] width 238 height 27
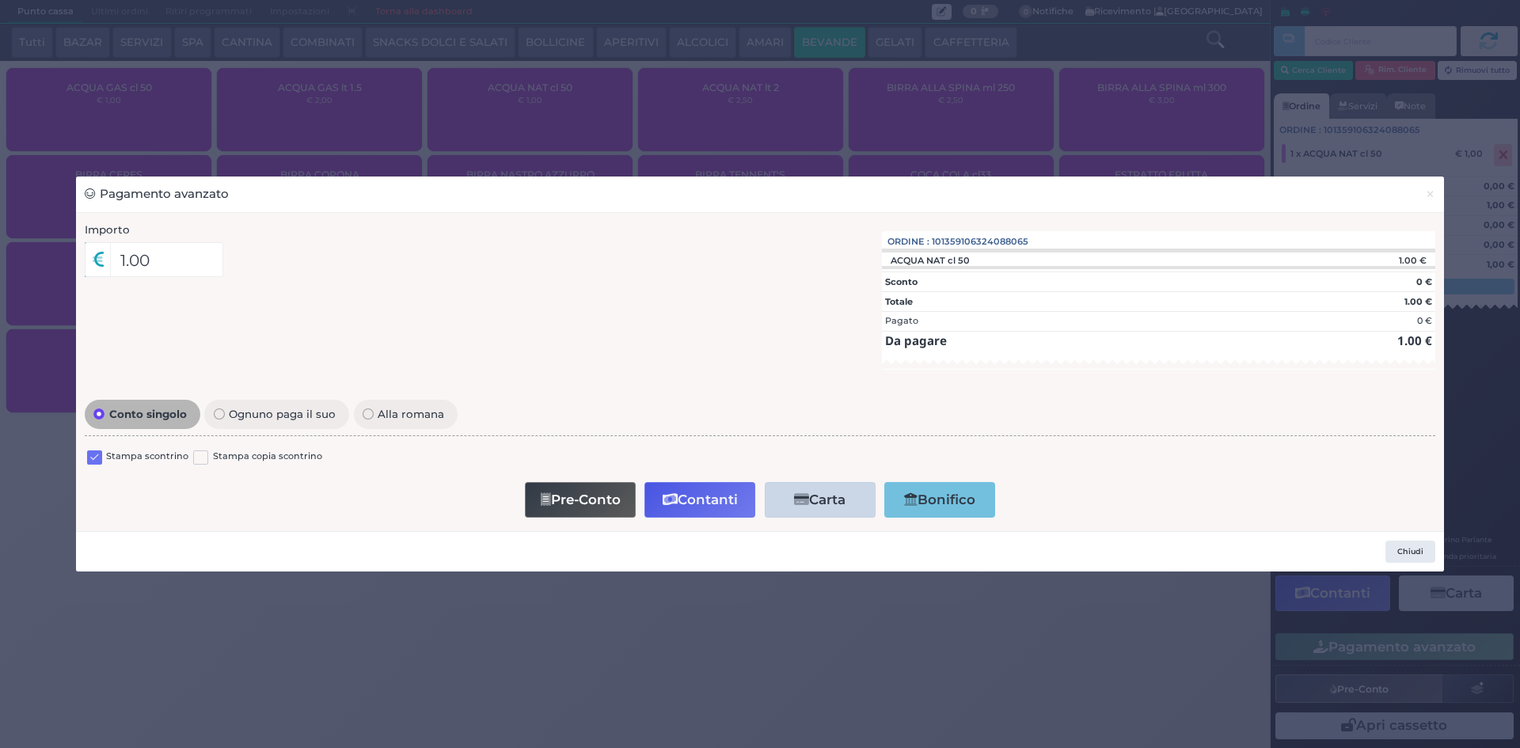
click at [96, 458] on label at bounding box center [94, 457] width 15 height 15
click at [0, 0] on input "checkbox" at bounding box center [0, 0] width 0 height 0
click at [715, 506] on button "Contanti" at bounding box center [699, 500] width 111 height 36
